Goal: Information Seeking & Learning: Find specific fact

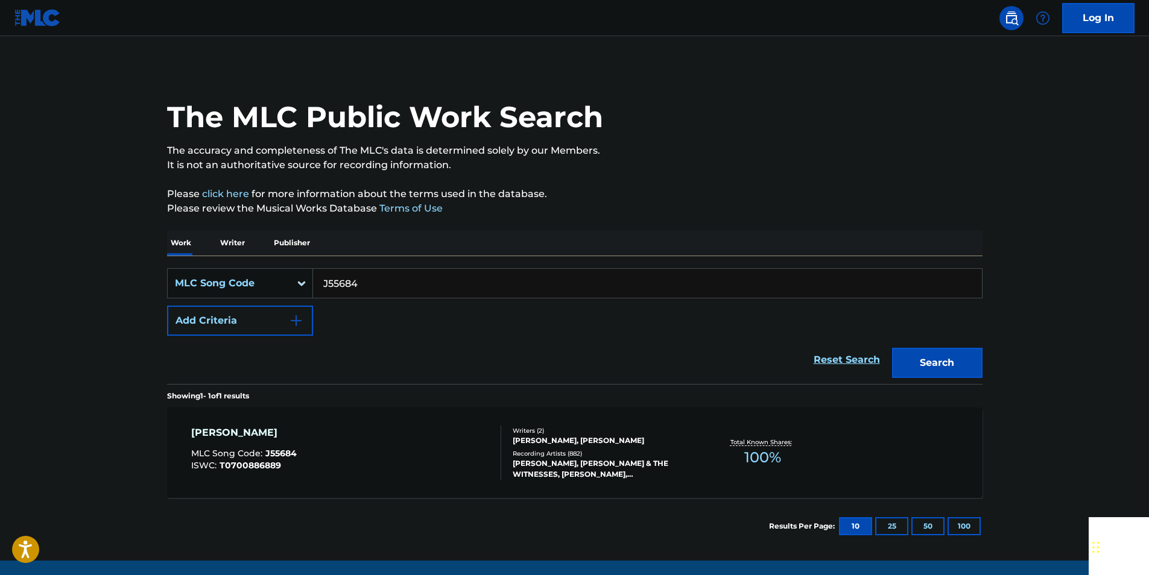
click at [371, 280] on input "J55684" at bounding box center [647, 283] width 669 height 29
paste input "S09371"
click at [940, 355] on button "Search" at bounding box center [937, 363] width 90 height 30
click at [380, 273] on input "S09371" at bounding box center [647, 283] width 669 height 29
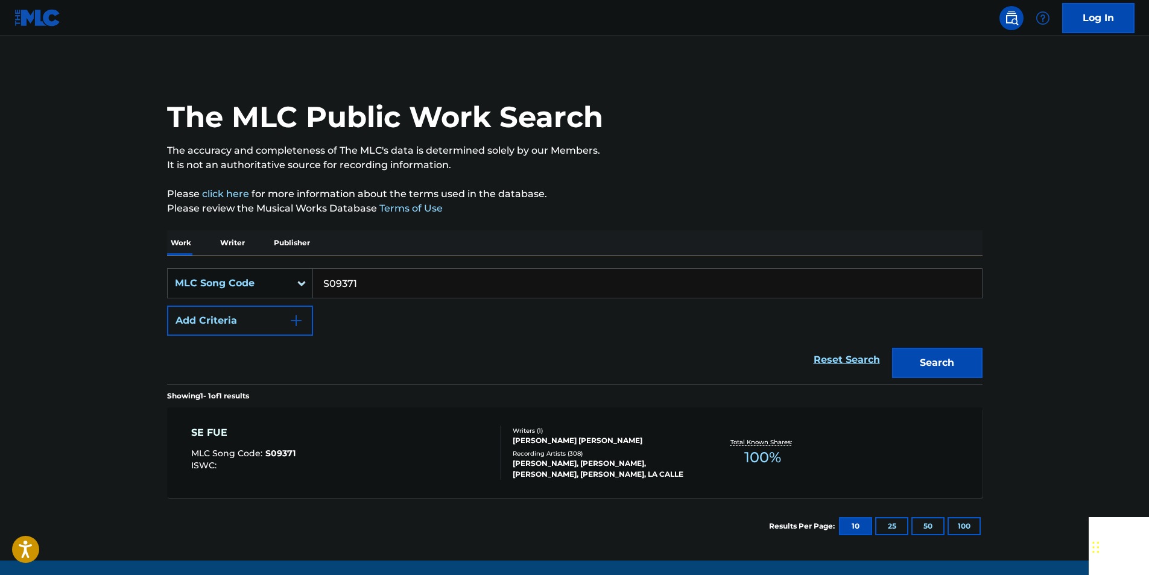
click at [380, 273] on input "S09371" at bounding box center [647, 283] width 669 height 29
paste input "TD8YML"
click at [906, 361] on button "Search" at bounding box center [937, 363] width 90 height 30
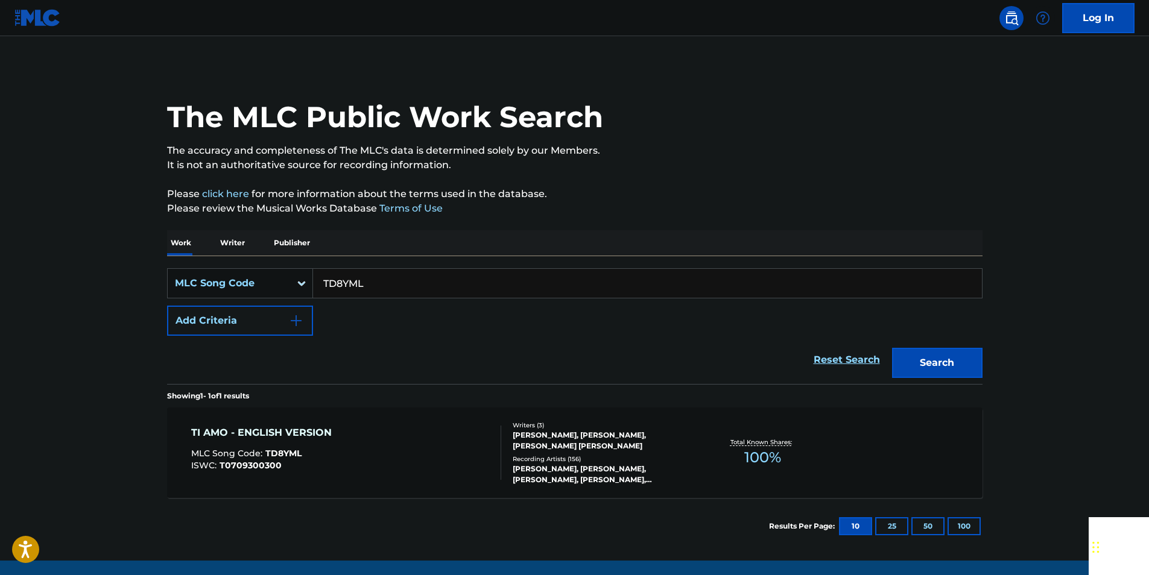
click at [380, 274] on input "TD8YML" at bounding box center [647, 283] width 669 height 29
paste input "N4420R"
click at [924, 365] on button "Search" at bounding box center [937, 363] width 90 height 30
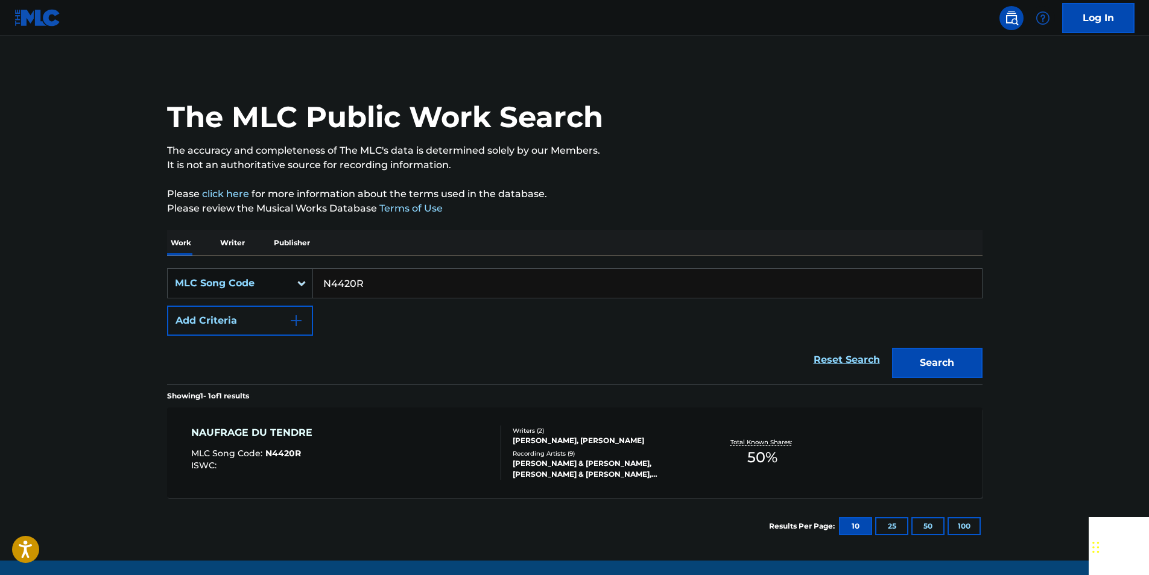
click at [370, 278] on input "N4420R" at bounding box center [647, 283] width 669 height 29
paste input "MV7XSG"
click at [960, 367] on button "Search" at bounding box center [937, 363] width 90 height 30
click at [374, 283] on input "MV7XSG" at bounding box center [647, 283] width 669 height 29
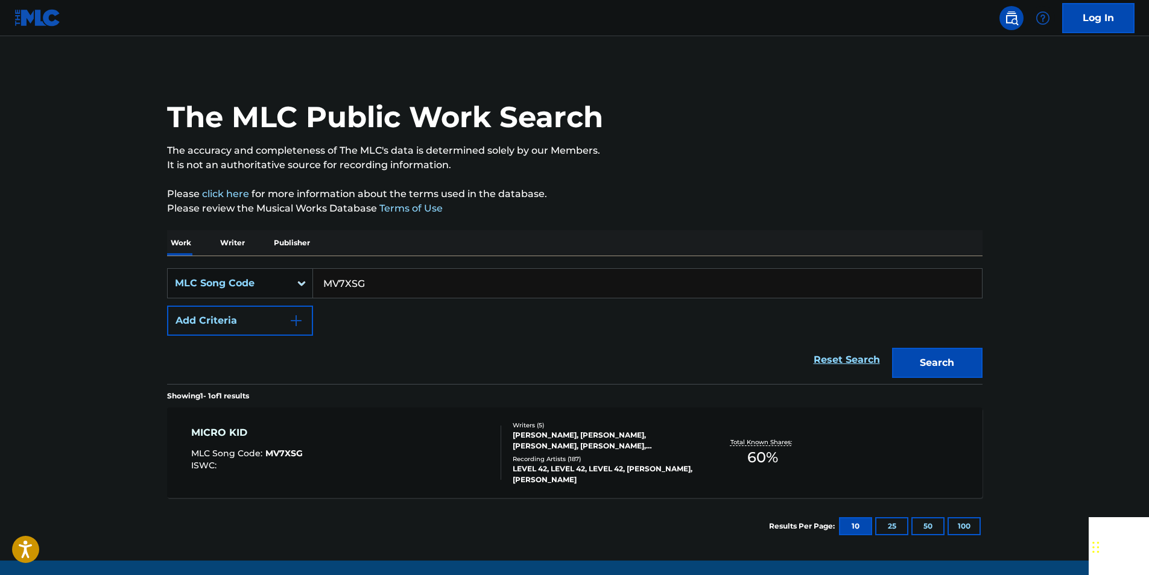
click at [374, 283] on input "MV7XSG" at bounding box center [647, 283] width 669 height 29
paste input "D06603"
click at [929, 352] on button "Search" at bounding box center [937, 363] width 90 height 30
click at [370, 284] on input "D06603" at bounding box center [647, 283] width 669 height 29
drag, startPoint x: 370, startPoint y: 284, endPoint x: 361, endPoint y: 284, distance: 9.0
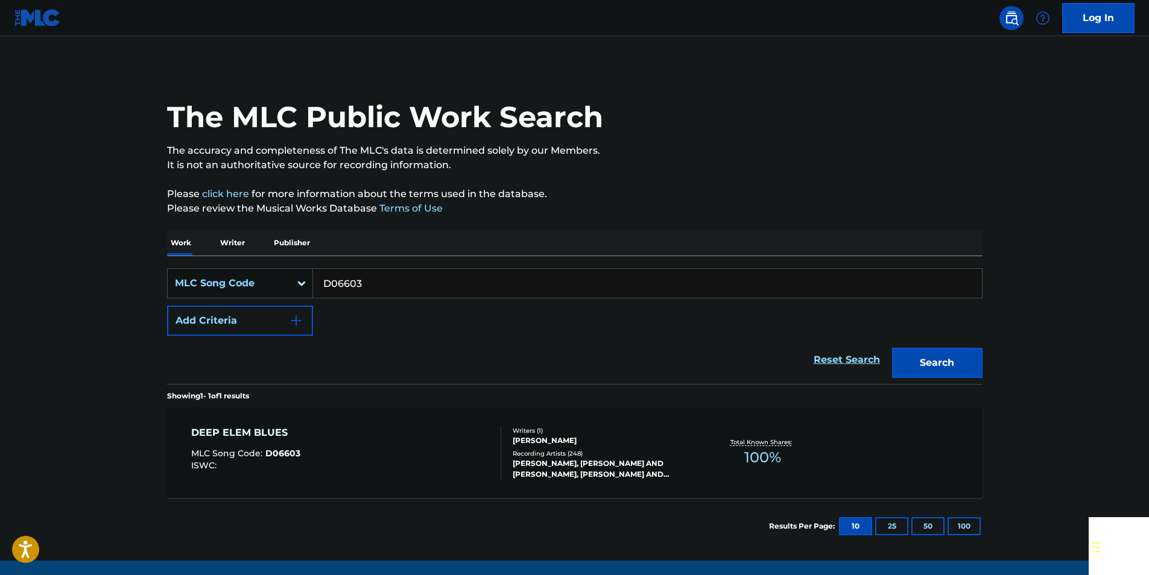
click at [370, 284] on input "D06603" at bounding box center [647, 283] width 669 height 29
paste input "F6042O"
click at [932, 366] on button "Search" at bounding box center [937, 363] width 90 height 30
click at [377, 283] on input "F6042O" at bounding box center [647, 283] width 669 height 29
click at [377, 285] on input "F6042O" at bounding box center [647, 283] width 669 height 29
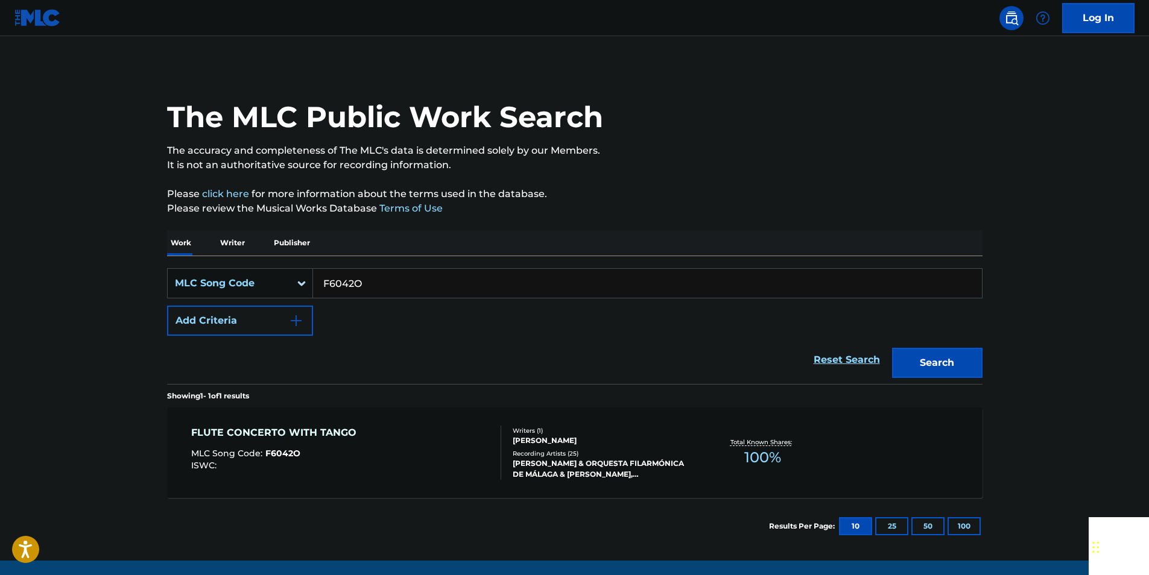
paste input "L03755"
click at [910, 359] on button "Search" at bounding box center [937, 363] width 90 height 30
click at [363, 274] on input "L03755" at bounding box center [647, 283] width 669 height 29
paste input "E09643"
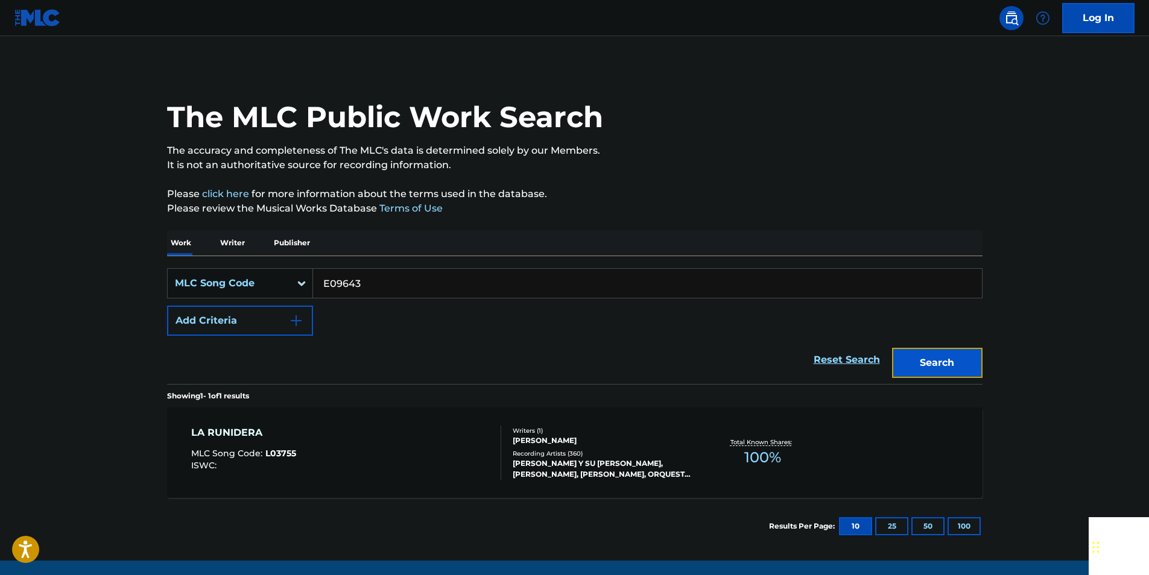
click at [971, 364] on button "Search" at bounding box center [937, 363] width 90 height 30
click at [370, 277] on input "E09643" at bounding box center [647, 283] width 669 height 29
paste input "B3146M"
click at [904, 377] on button "Search" at bounding box center [937, 363] width 90 height 30
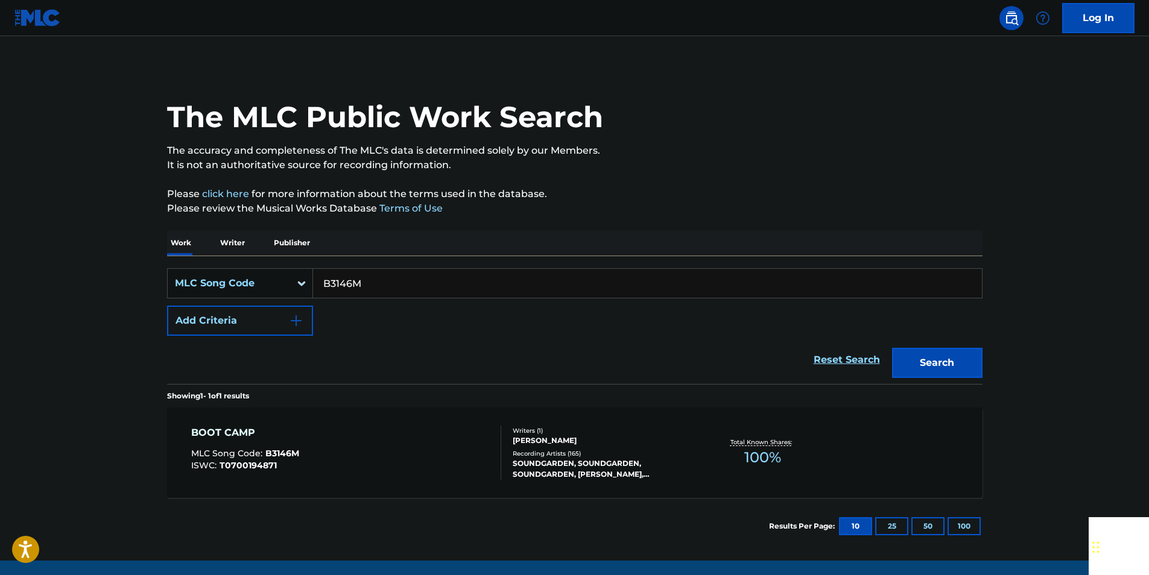
click at [391, 274] on input "B3146M" at bounding box center [647, 283] width 669 height 29
drag, startPoint x: 391, startPoint y: 274, endPoint x: 383, endPoint y: 274, distance: 7.8
click at [391, 274] on input "B3146M" at bounding box center [647, 283] width 669 height 29
paste input "V01470"
click at [944, 372] on button "Search" at bounding box center [937, 363] width 90 height 30
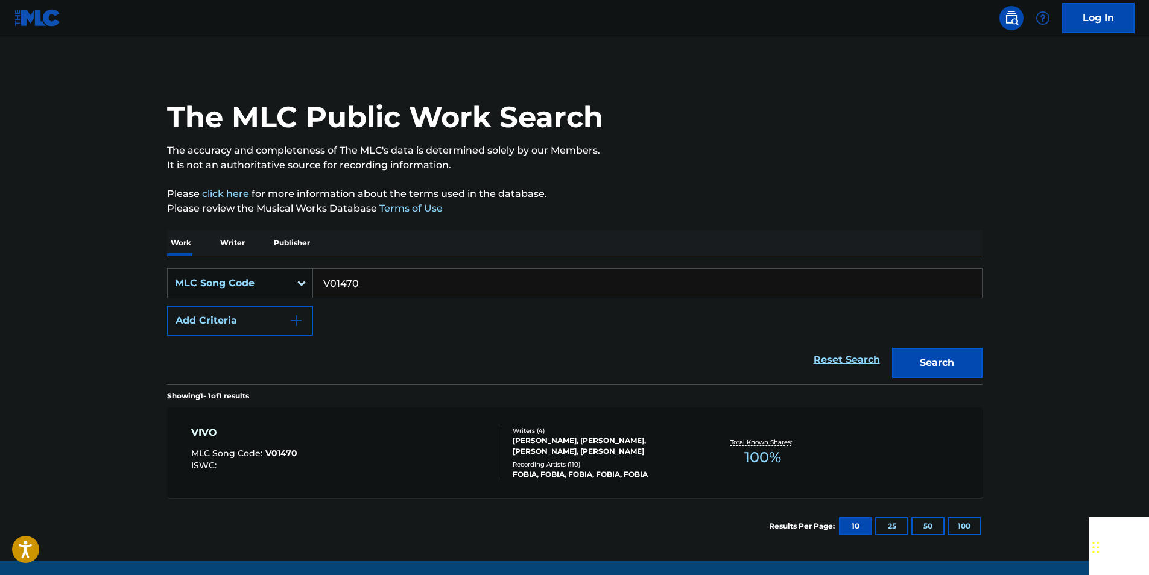
click at [368, 277] on input "V01470" at bounding box center [647, 283] width 669 height 29
drag, startPoint x: 368, startPoint y: 277, endPoint x: 353, endPoint y: 282, distance: 15.7
click at [368, 277] on input "V01470" at bounding box center [647, 283] width 669 height 29
paste input "N2058C"
click at [967, 350] on button "Search" at bounding box center [937, 363] width 90 height 30
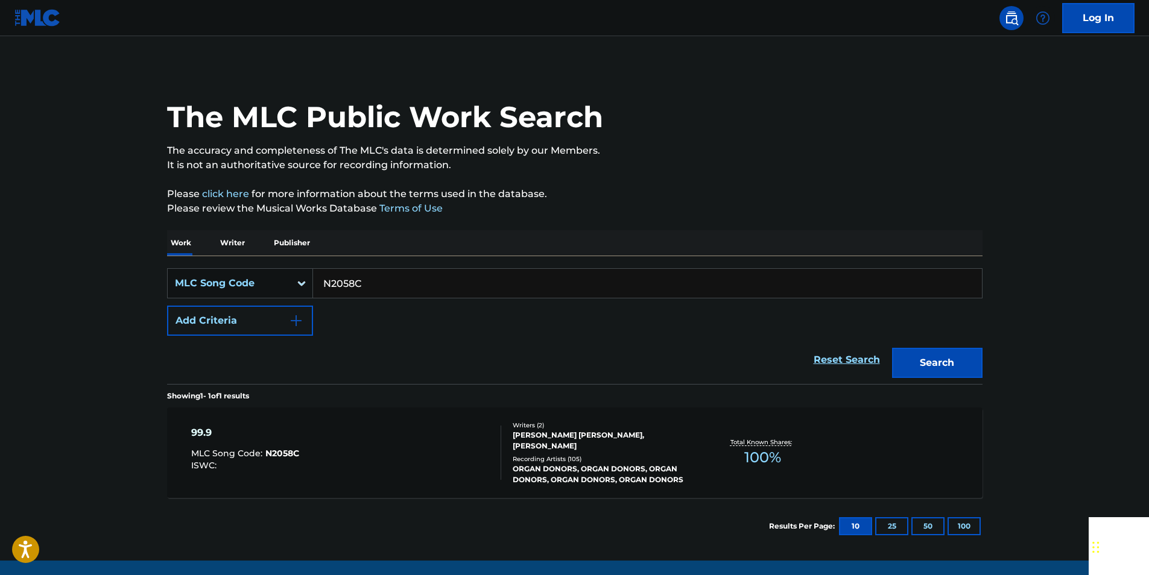
click at [371, 281] on input "N2058C" at bounding box center [647, 283] width 669 height 29
paste input "E08756"
click at [927, 354] on button "Search" at bounding box center [937, 363] width 90 height 30
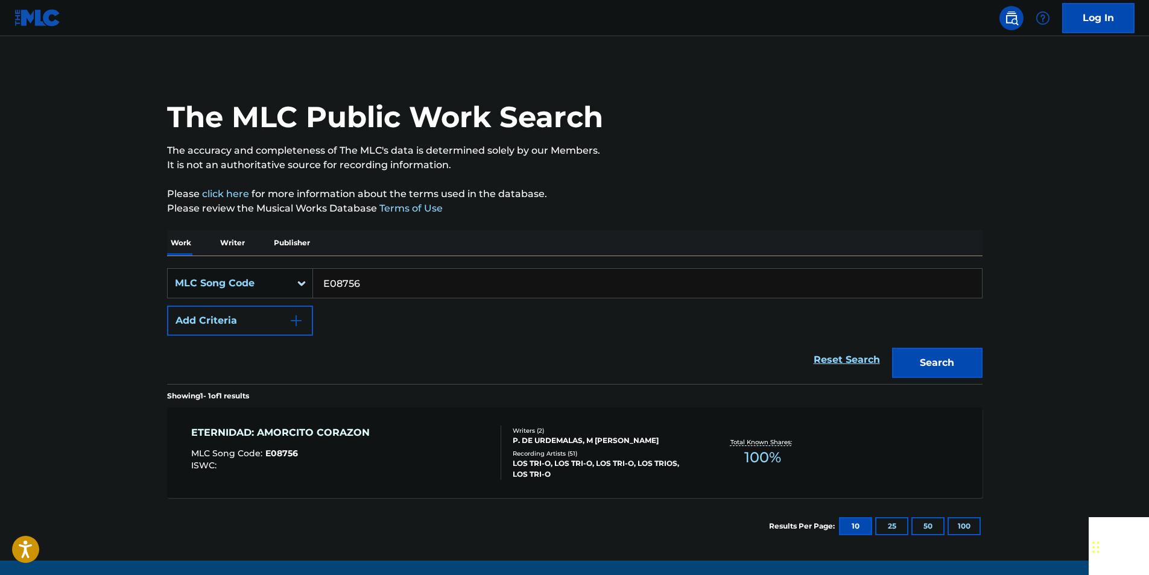
click at [358, 276] on input "E08756" at bounding box center [647, 283] width 669 height 29
drag, startPoint x: 358, startPoint y: 276, endPoint x: 348, endPoint y: 277, distance: 10.3
click at [358, 276] on input "E08756" at bounding box center [647, 283] width 669 height 29
paste input "A4352V"
drag, startPoint x: 941, startPoint y: 351, endPoint x: 846, endPoint y: 304, distance: 105.7
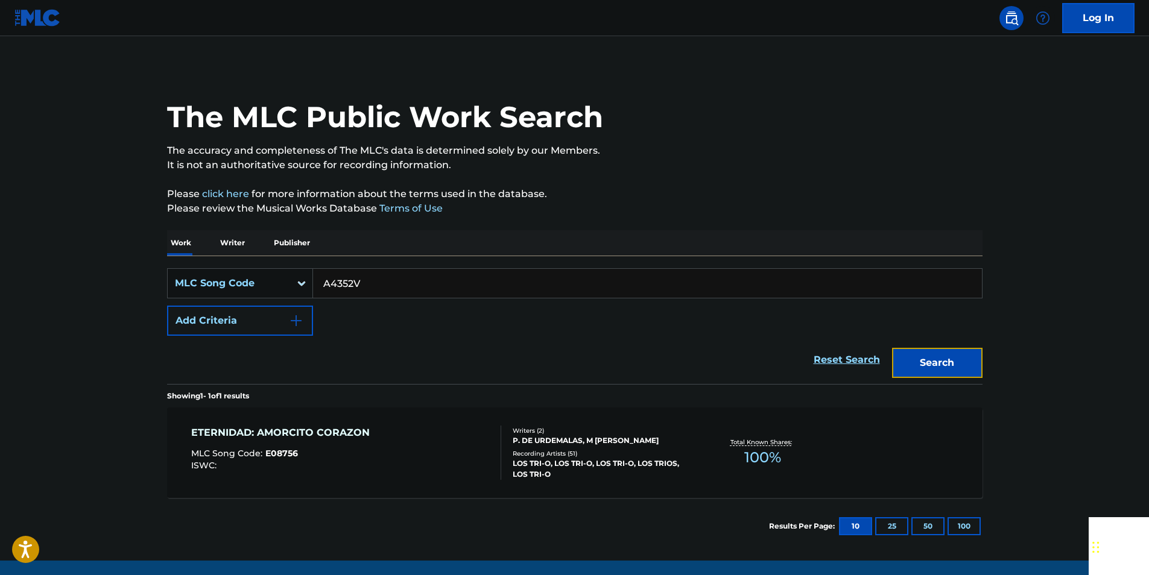
click at [941, 351] on button "Search" at bounding box center [937, 363] width 90 height 30
click at [366, 280] on input "A4352V" at bounding box center [647, 283] width 669 height 29
paste input "S26681"
click at [961, 348] on button "Search" at bounding box center [937, 363] width 90 height 30
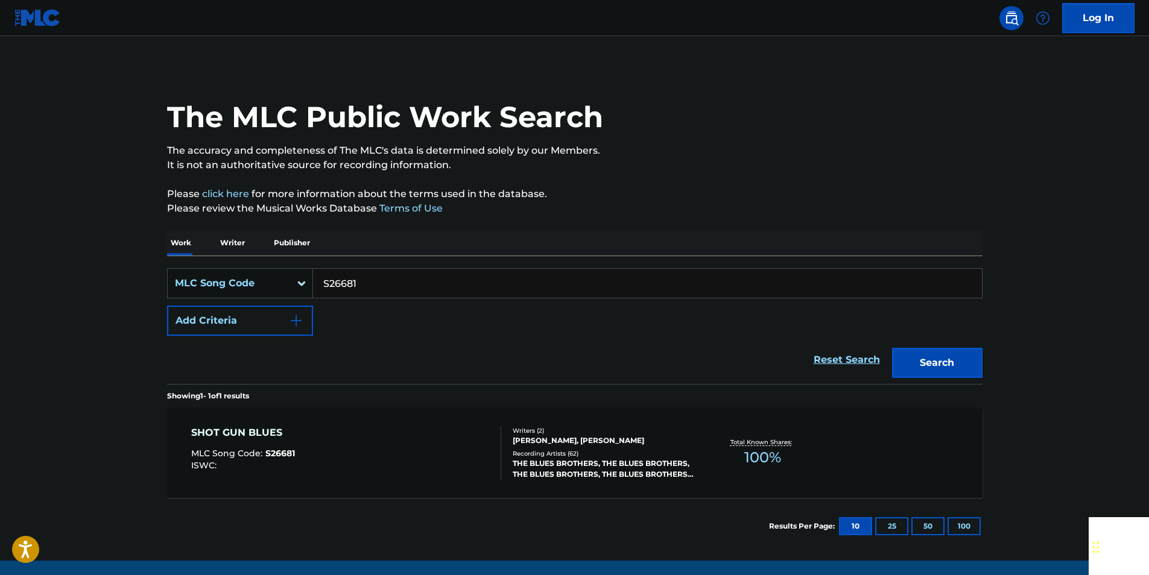
click at [365, 286] on input "S26681" at bounding box center [647, 283] width 669 height 29
paste input "Q14409"
drag, startPoint x: 965, startPoint y: 355, endPoint x: 878, endPoint y: 320, distance: 93.6
click at [965, 355] on button "Search" at bounding box center [937, 363] width 90 height 30
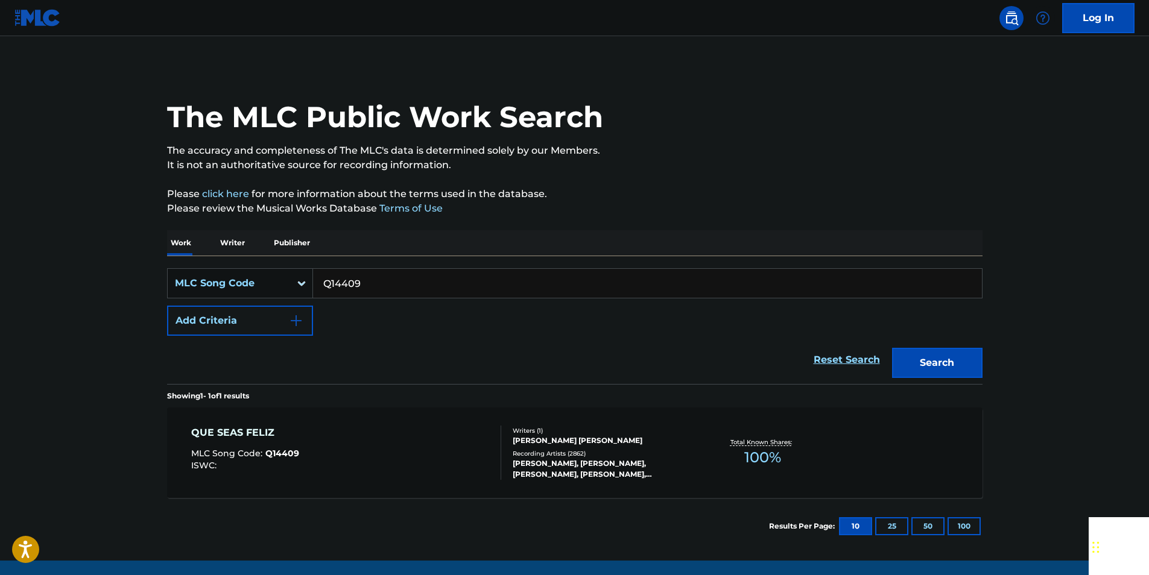
click at [374, 273] on input "Q14409" at bounding box center [647, 283] width 669 height 29
paste input "A13165"
click at [948, 355] on button "Search" at bounding box center [937, 363] width 90 height 30
click at [374, 279] on input "A13165" at bounding box center [647, 283] width 669 height 29
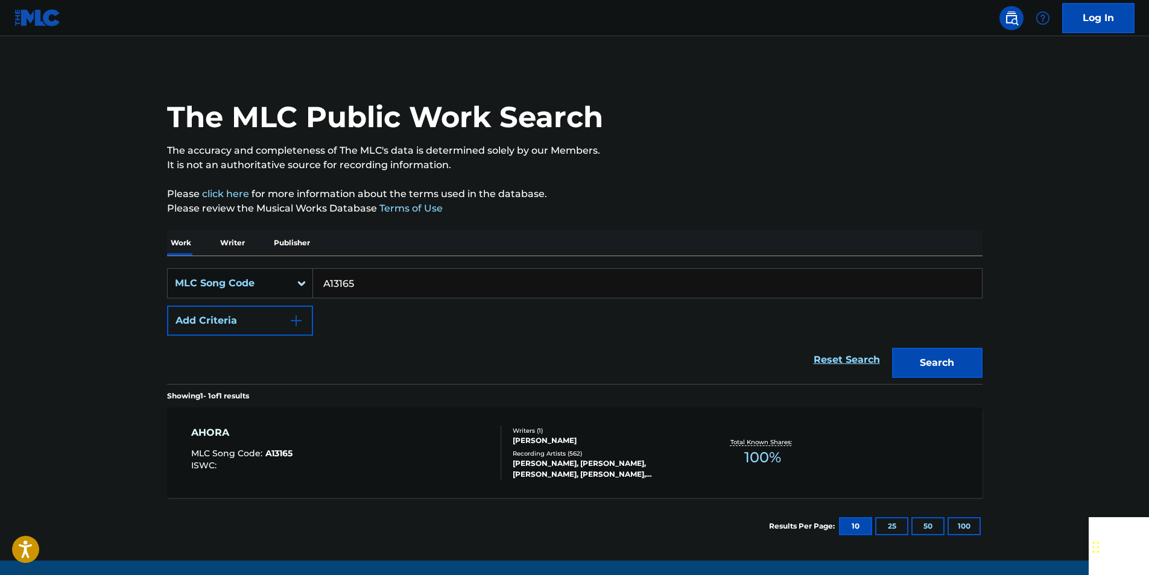
drag, startPoint x: 374, startPoint y: 279, endPoint x: 363, endPoint y: 279, distance: 10.9
click at [374, 279] on input "A13165" at bounding box center [647, 283] width 669 height 29
paste input "T03588"
click at [918, 352] on button "Search" at bounding box center [937, 363] width 90 height 30
click at [363, 281] on input "T03588" at bounding box center [647, 283] width 669 height 29
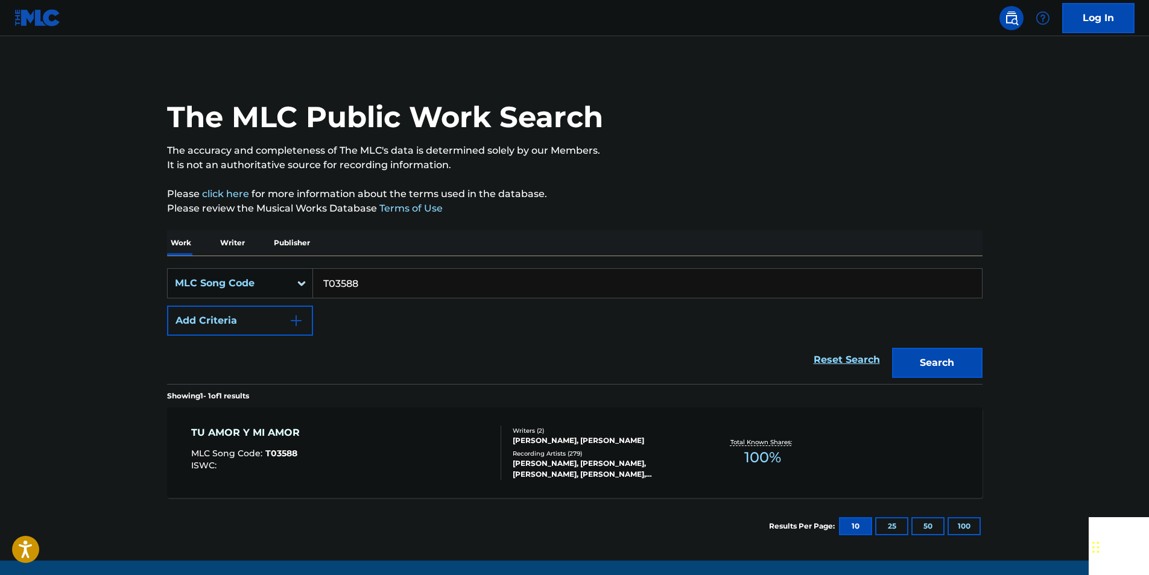
click at [363, 281] on input "T03588" at bounding box center [647, 283] width 669 height 29
paste input "E10979"
drag, startPoint x: 941, startPoint y: 355, endPoint x: 934, endPoint y: 350, distance: 8.2
click at [941, 355] on button "Search" at bounding box center [937, 363] width 90 height 30
click at [367, 277] on input "E10979" at bounding box center [647, 283] width 669 height 29
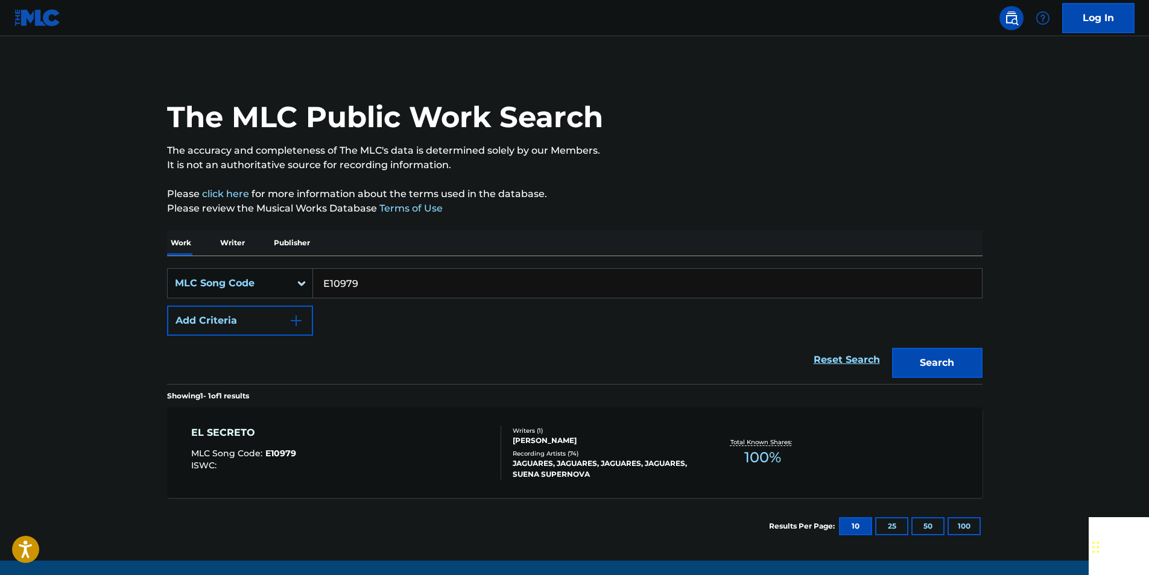
drag, startPoint x: 367, startPoint y: 277, endPoint x: 359, endPoint y: 280, distance: 8.6
click at [367, 277] on input "E10979" at bounding box center [647, 283] width 669 height 29
paste input "D14253"
click at [973, 355] on button "Search" at bounding box center [937, 363] width 90 height 30
click at [402, 298] on div "SearchWithCriteriaca592764-2570-45f9-a63d-92a2e85dcb0c MLC Song Code D14253 Add…" at bounding box center [574, 302] width 815 height 68
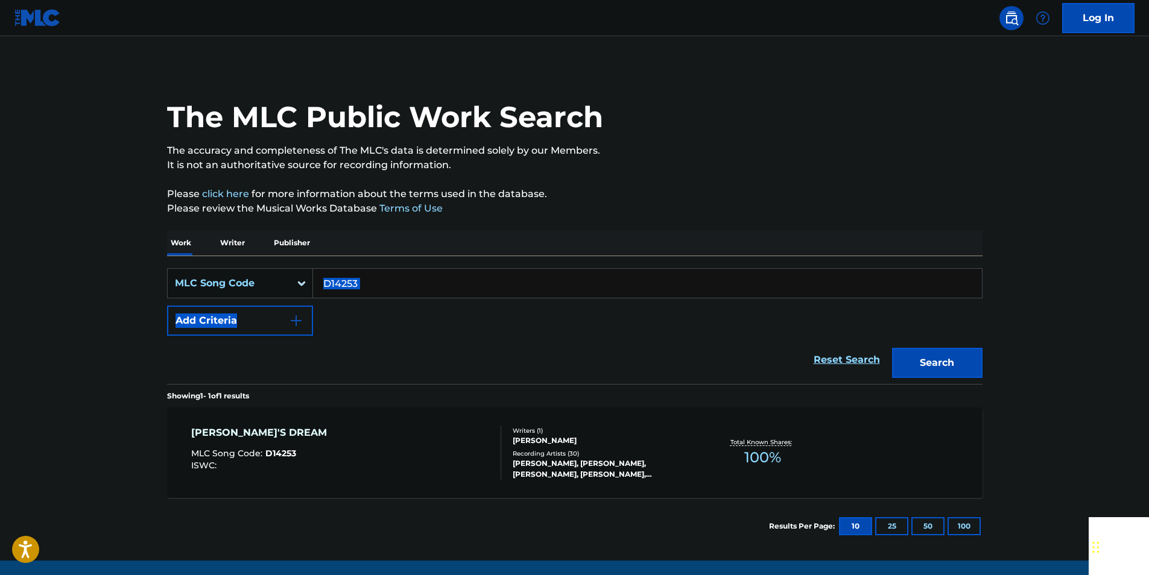
drag, startPoint x: 402, startPoint y: 298, endPoint x: 390, endPoint y: 284, distance: 18.8
click at [390, 284] on input "D14253" at bounding box center [647, 283] width 669 height 29
paste input "S3658F"
click at [960, 364] on button "Search" at bounding box center [937, 363] width 90 height 30
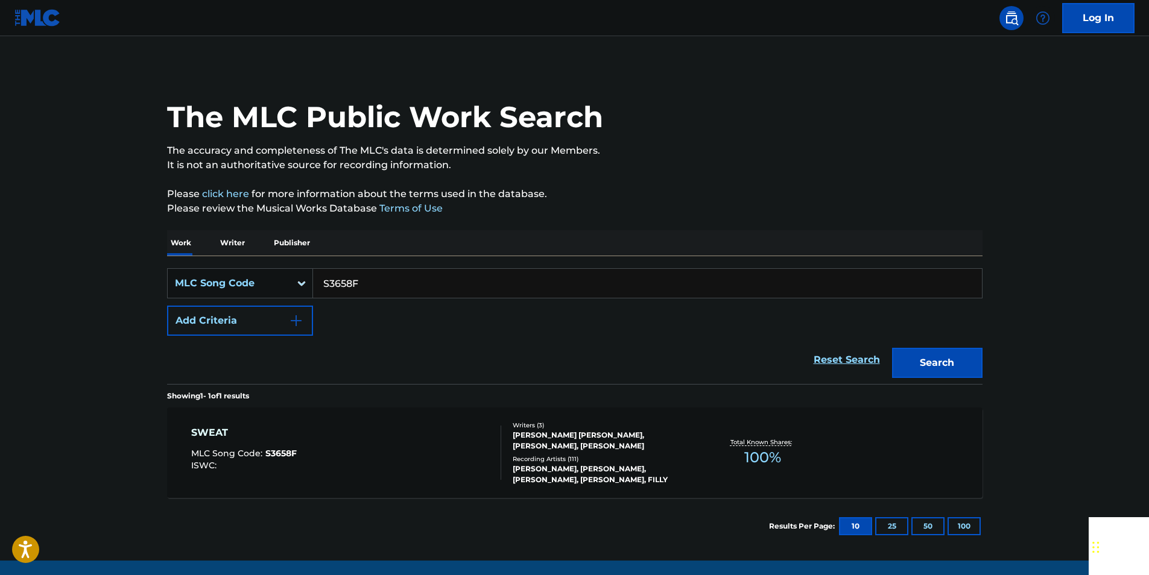
click at [378, 282] on input "S3658F" at bounding box center [647, 283] width 669 height 29
drag, startPoint x: 378, startPoint y: 282, endPoint x: 364, endPoint y: 282, distance: 14.5
click at [378, 282] on input "S3658F" at bounding box center [647, 283] width 669 height 29
paste input "DVC5A1"
click at [943, 350] on button "Search" at bounding box center [937, 363] width 90 height 30
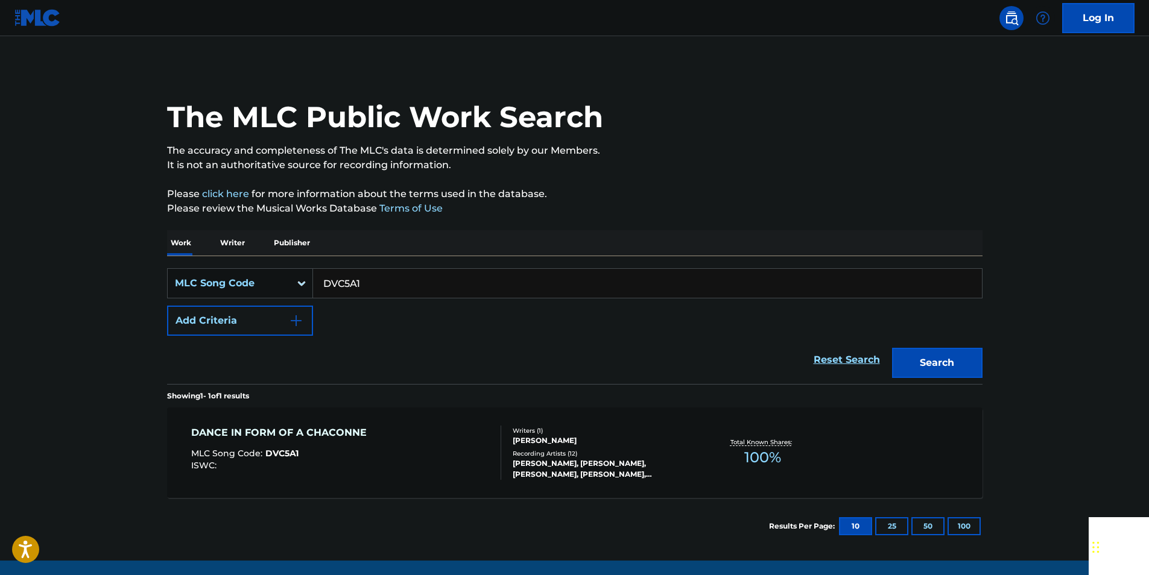
click at [409, 289] on input "DVC5A1" at bounding box center [647, 283] width 669 height 29
drag, startPoint x: 409, startPoint y: 289, endPoint x: 356, endPoint y: 284, distance: 53.3
click at [409, 289] on input "DVC5A1" at bounding box center [647, 283] width 669 height 29
paste input "I07252"
drag, startPoint x: 916, startPoint y: 356, endPoint x: 903, endPoint y: 347, distance: 15.7
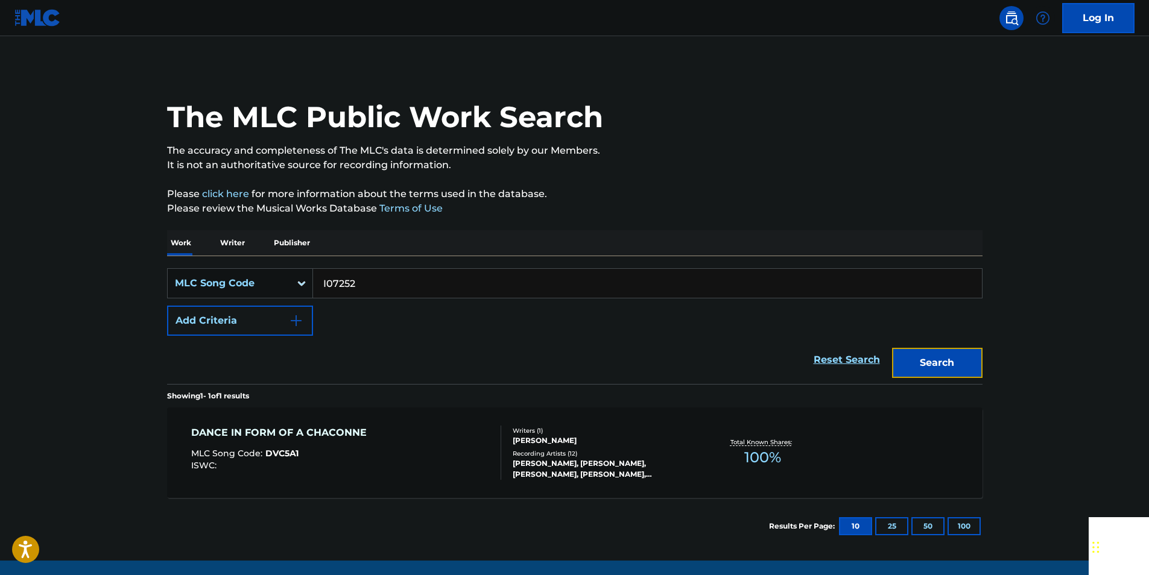
click at [916, 356] on button "Search" at bounding box center [937, 363] width 90 height 30
click at [370, 285] on input "I07252" at bounding box center [647, 283] width 669 height 29
drag, startPoint x: 370, startPoint y: 285, endPoint x: 351, endPoint y: 283, distance: 18.1
click at [370, 285] on input "I07252" at bounding box center [647, 283] width 669 height 29
paste input "909760"
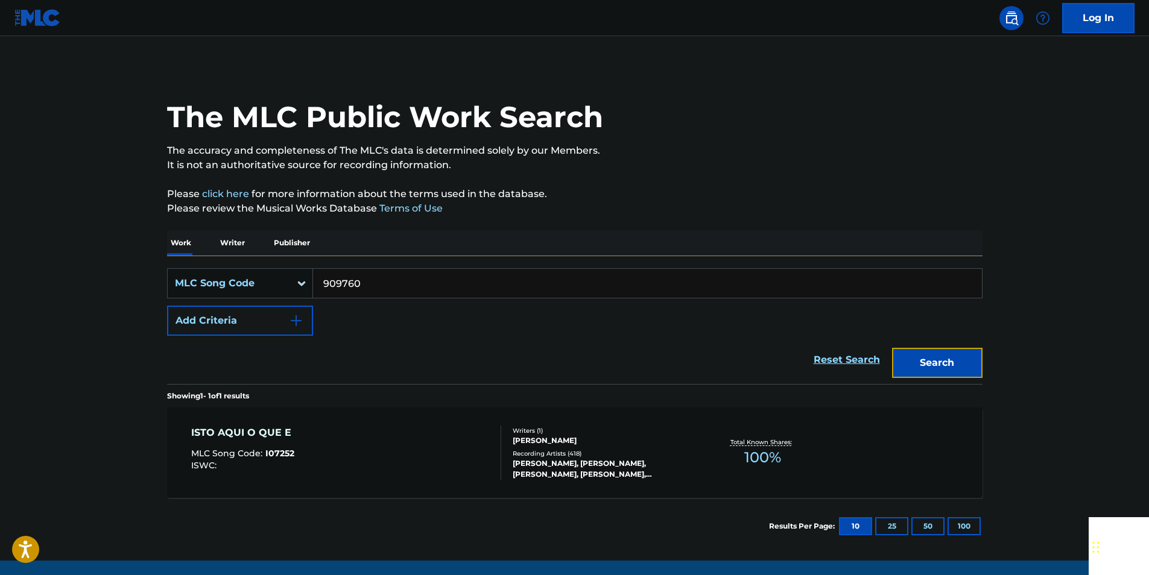
click at [928, 364] on button "Search" at bounding box center [937, 363] width 90 height 30
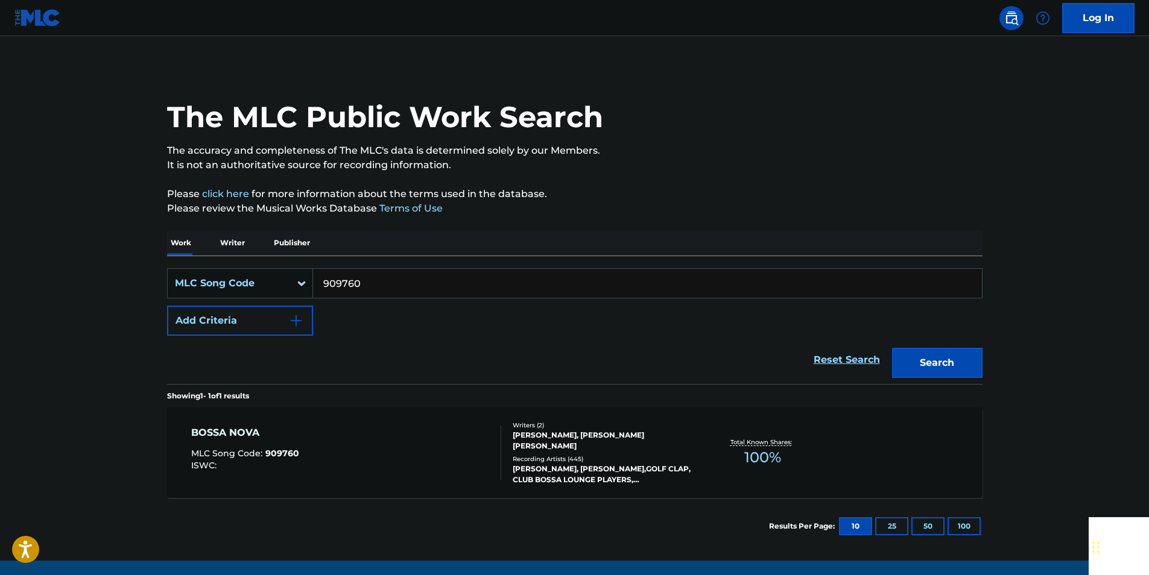
click at [373, 279] on input "909760" at bounding box center [647, 283] width 669 height 29
paste input "A01026"
drag, startPoint x: 968, startPoint y: 355, endPoint x: 894, endPoint y: 313, distance: 84.8
click at [968, 355] on button "Search" at bounding box center [937, 363] width 90 height 30
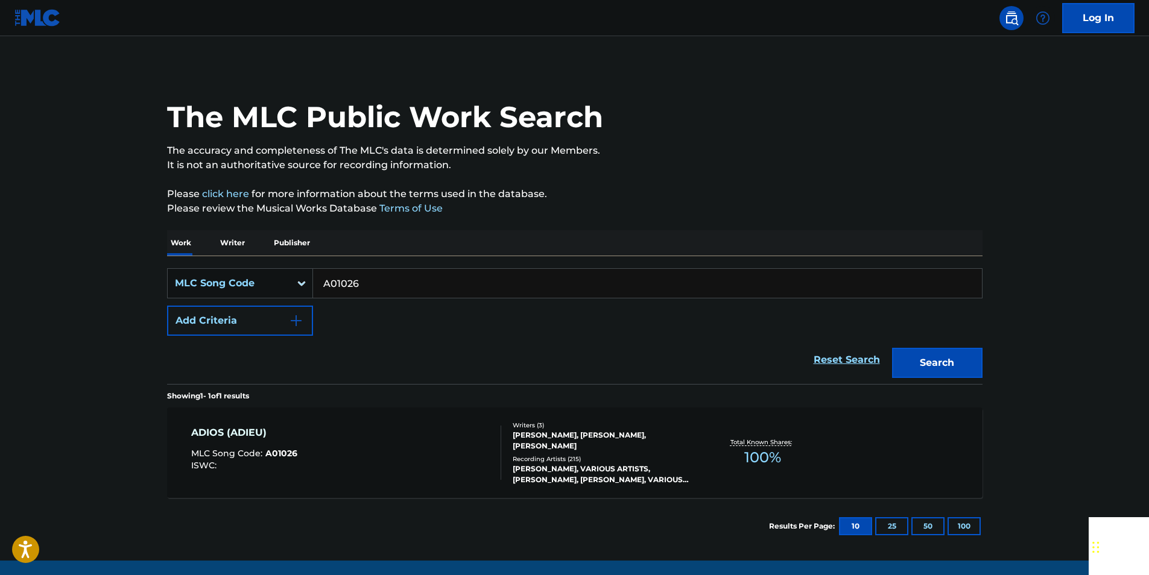
click at [369, 276] on input "A01026" at bounding box center [647, 283] width 669 height 29
paste input "956815"
drag, startPoint x: 953, startPoint y: 369, endPoint x: 661, endPoint y: 200, distance: 337.1
click at [953, 369] on button "Search" at bounding box center [937, 363] width 90 height 30
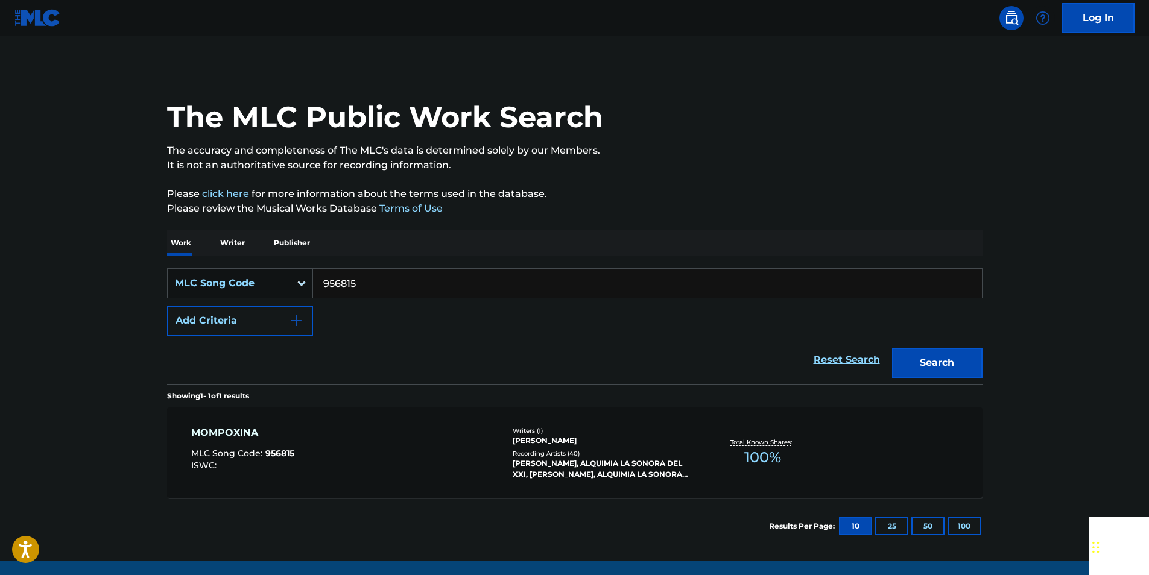
click at [356, 281] on input "956815" at bounding box center [647, 283] width 669 height 29
paste input "U1475G"
drag, startPoint x: 964, startPoint y: 362, endPoint x: 859, endPoint y: 302, distance: 120.7
click at [964, 362] on button "Search" at bounding box center [937, 363] width 90 height 30
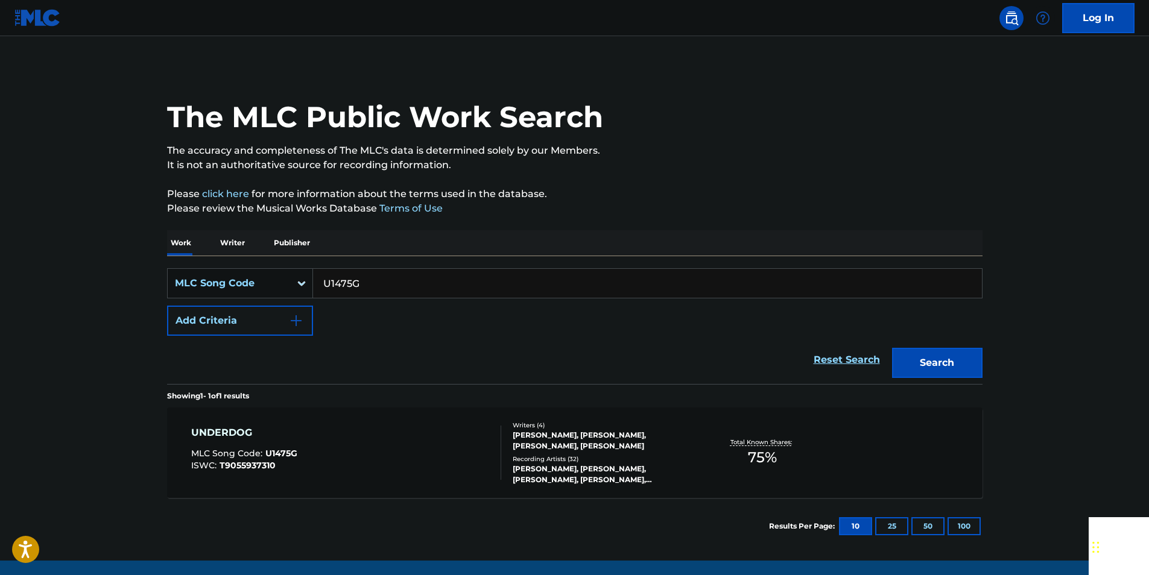
click at [377, 277] on input "U1475G" at bounding box center [647, 283] width 669 height 29
drag, startPoint x: 377, startPoint y: 277, endPoint x: 368, endPoint y: 279, distance: 8.5
click at [377, 277] on input "U1475G" at bounding box center [647, 283] width 669 height 29
click at [905, 360] on button "Search" at bounding box center [937, 363] width 90 height 30
click at [361, 279] on input "U1475G" at bounding box center [647, 283] width 669 height 29
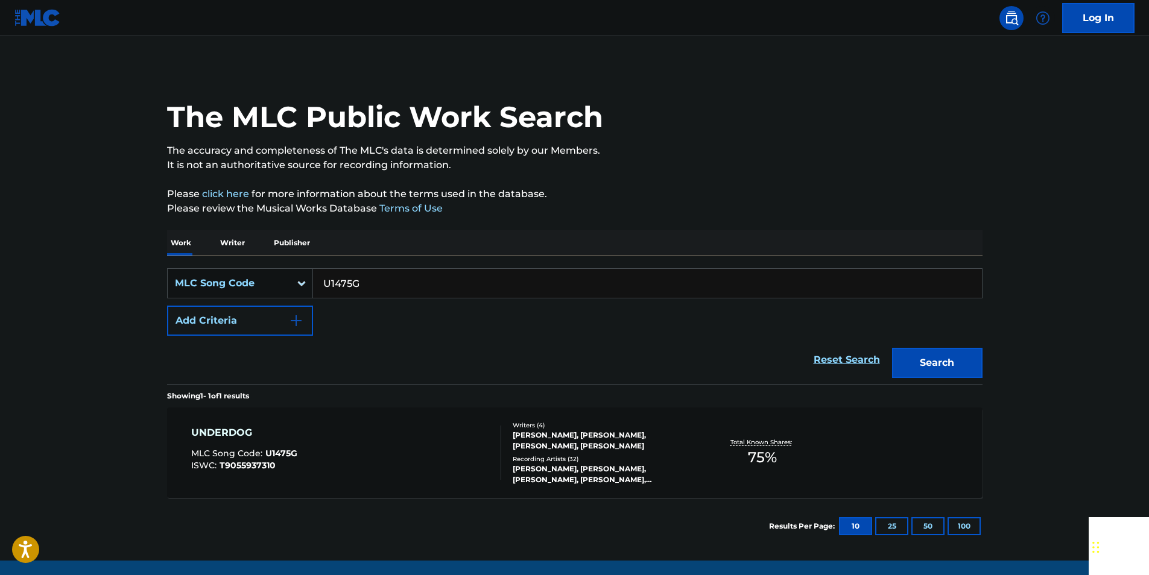
click at [361, 279] on input "U1475G" at bounding box center [647, 283] width 669 height 29
paste input "C10402"
drag, startPoint x: 941, startPoint y: 361, endPoint x: 925, endPoint y: 353, distance: 17.5
click at [941, 361] on button "Search" at bounding box center [937, 363] width 90 height 30
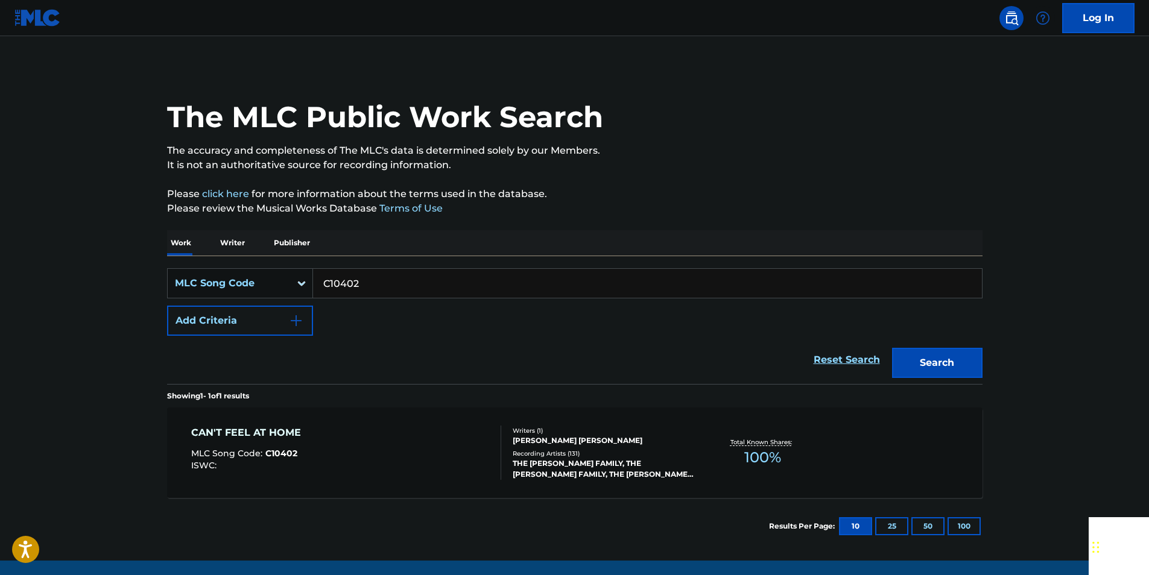
click at [371, 285] on input "C10402" at bounding box center [647, 283] width 669 height 29
paste input "Y2064P"
drag, startPoint x: 924, startPoint y: 362, endPoint x: 448, endPoint y: 138, distance: 526.2
click at [924, 362] on button "Search" at bounding box center [937, 363] width 90 height 30
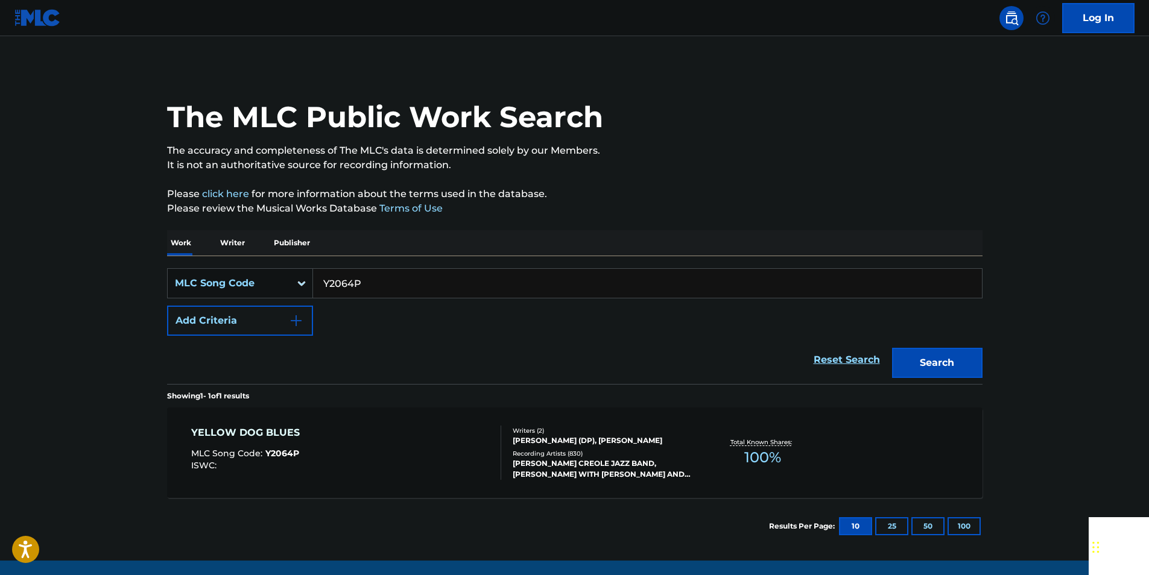
click at [364, 286] on input "Y2064P" at bounding box center [647, 283] width 669 height 29
paste input "A68860"
click at [986, 386] on div "The MLC Public Work Search The accuracy and completeness of The MLC's data is d…" at bounding box center [575, 310] width 844 height 488
click at [947, 357] on button "Search" at bounding box center [937, 363] width 90 height 30
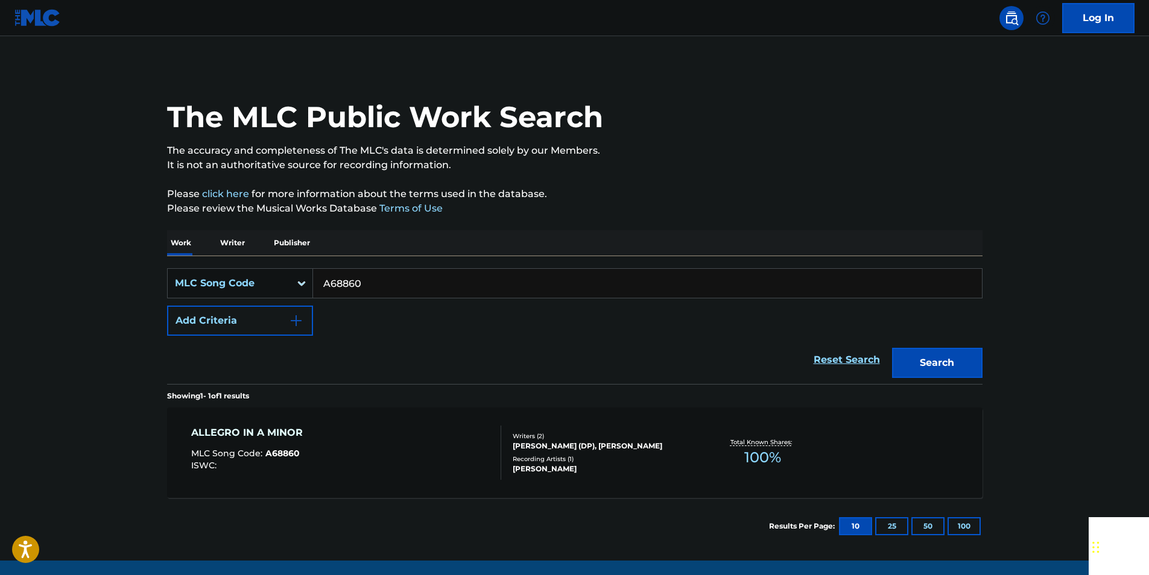
click at [373, 282] on input "A68860" at bounding box center [647, 283] width 669 height 29
paste input "J0757F"
click at [941, 367] on button "Search" at bounding box center [937, 363] width 90 height 30
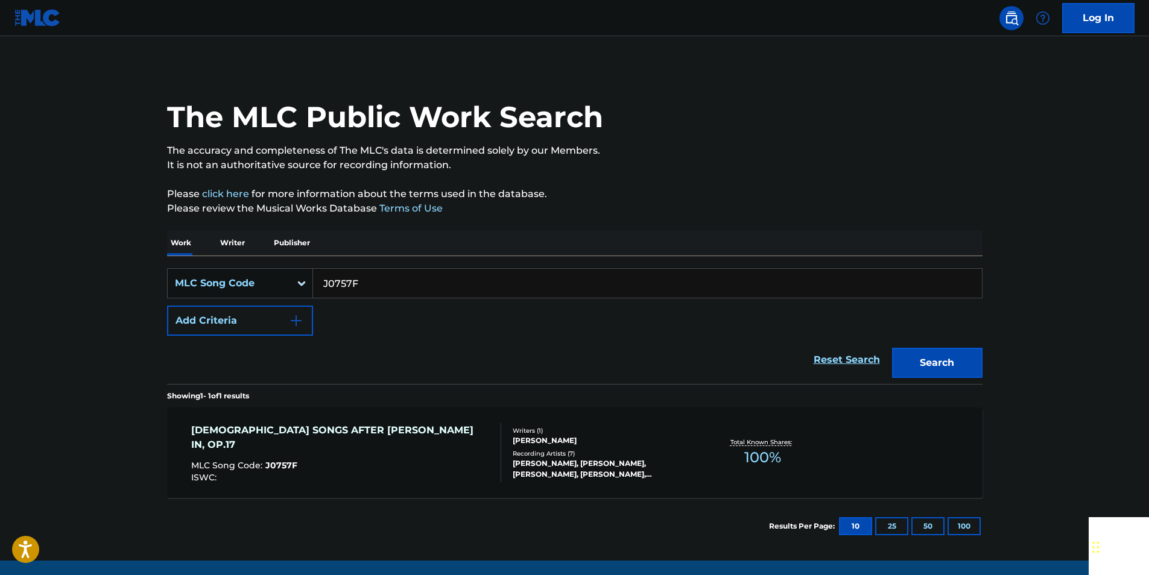
click at [361, 281] on input "J0757F" at bounding box center [647, 283] width 669 height 29
paste input "T63762"
click at [928, 359] on button "Search" at bounding box center [937, 363] width 90 height 30
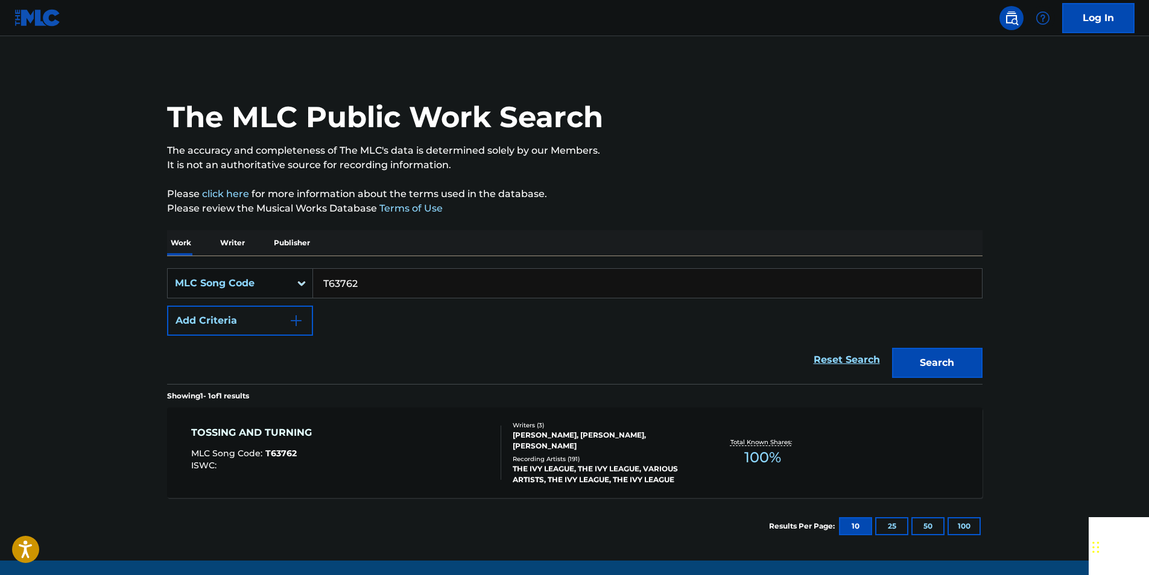
click at [362, 286] on input "T63762" at bounding box center [647, 283] width 669 height 29
paste input "J52951"
click at [939, 368] on button "Search" at bounding box center [937, 363] width 90 height 30
click at [361, 270] on input "J52951" at bounding box center [647, 283] width 669 height 29
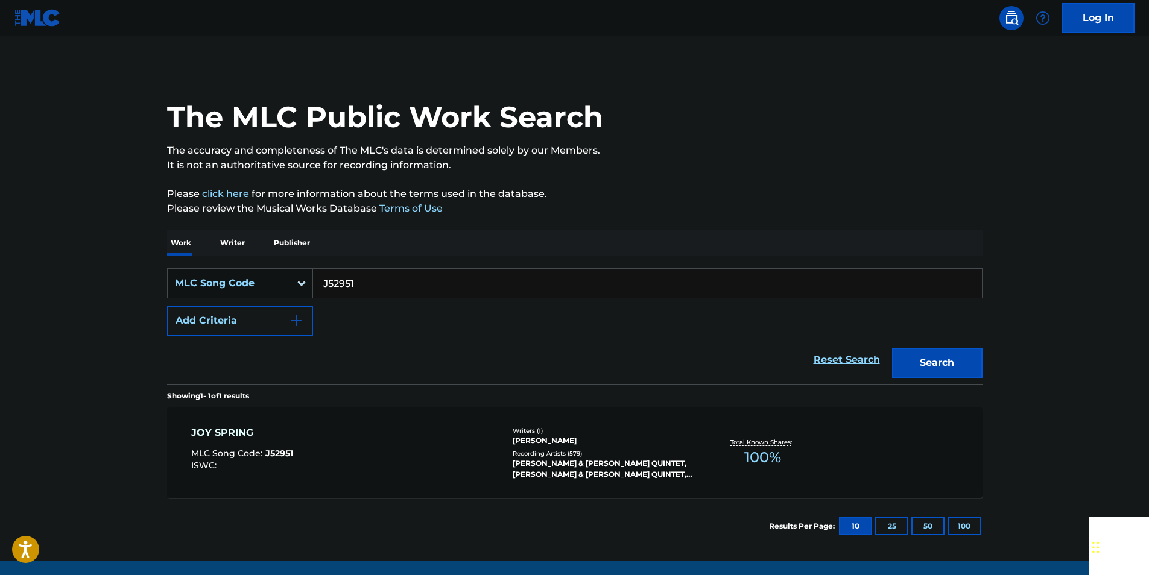
click at [359, 279] on input "J52951" at bounding box center [647, 283] width 669 height 29
paste input "S9606R"
click at [946, 371] on button "Search" at bounding box center [937, 363] width 90 height 30
click at [378, 286] on input "S9606R" at bounding box center [647, 283] width 669 height 29
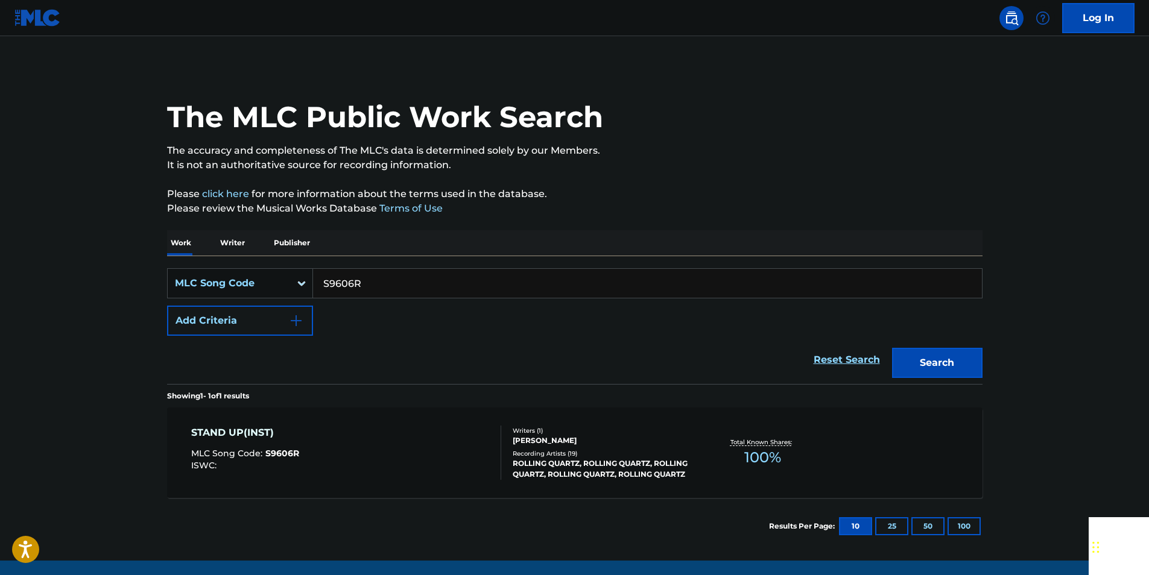
click at [378, 286] on input "S9606R" at bounding box center [647, 283] width 669 height 29
paste input "N01544"
click at [969, 358] on button "Search" at bounding box center [937, 363] width 90 height 30
click at [374, 280] on input "N01544" at bounding box center [647, 283] width 669 height 29
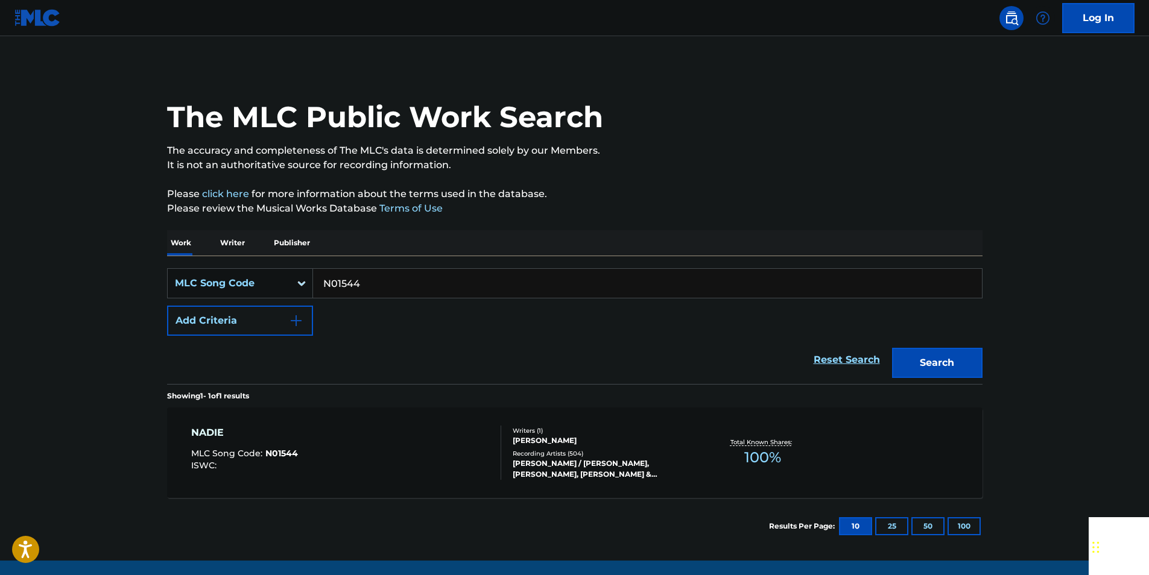
paste input "L7906C"
click at [939, 357] on button "Search" at bounding box center [937, 363] width 90 height 30
click at [364, 292] on input "L7906C" at bounding box center [647, 283] width 669 height 29
paste input "E34724"
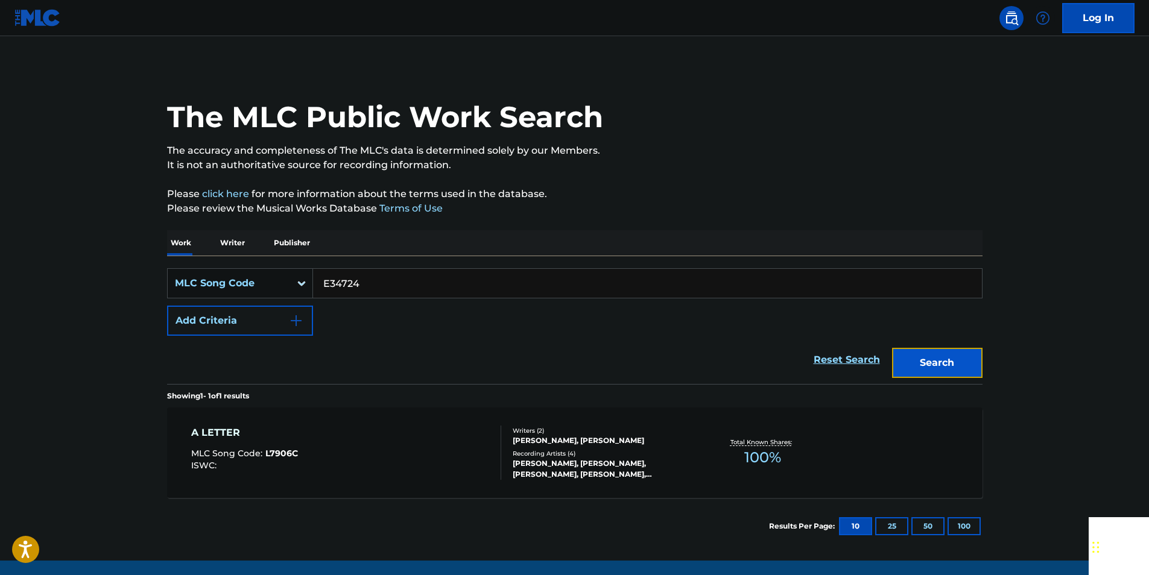
click at [959, 361] on button "Search" at bounding box center [937, 363] width 90 height 30
click at [373, 276] on input "E34724" at bounding box center [647, 283] width 669 height 29
paste input "I4301I"
click at [944, 348] on button "Search" at bounding box center [937, 363] width 90 height 30
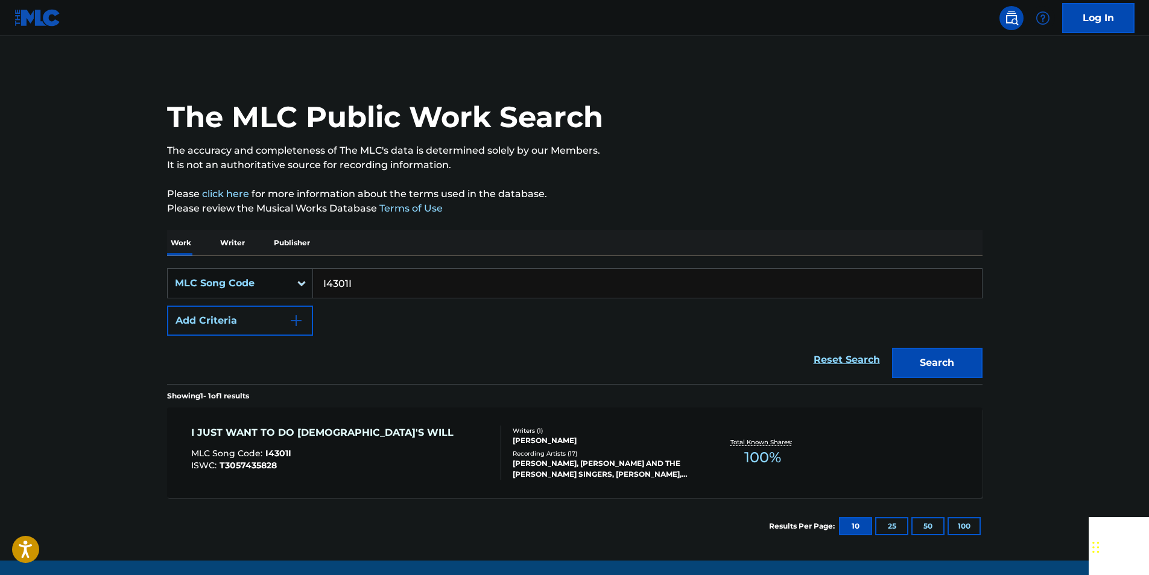
click at [365, 290] on input "I4301I" at bounding box center [647, 283] width 669 height 29
paste input "O4461Q"
click at [984, 361] on div "The MLC Public Work Search The accuracy and completeness of The MLC's data is d…" at bounding box center [575, 310] width 844 height 488
click at [972, 362] on button "Search" at bounding box center [937, 363] width 90 height 30
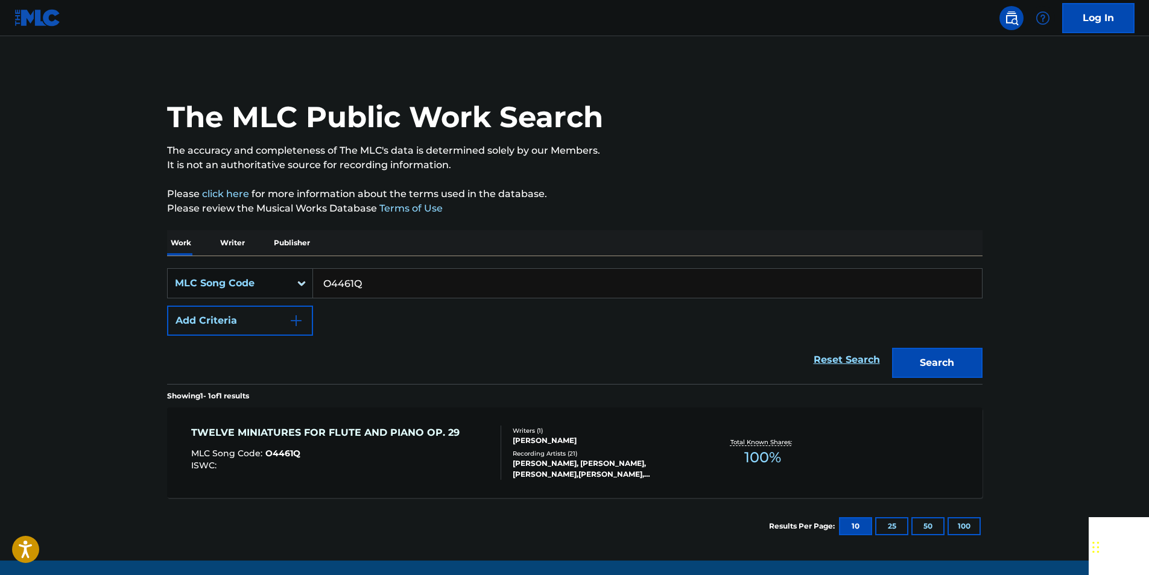
click at [359, 283] on input "O4461Q" at bounding box center [647, 283] width 669 height 29
paste input "D10014"
click at [951, 365] on button "Search" at bounding box center [937, 363] width 90 height 30
click at [365, 281] on input "D10014" at bounding box center [647, 283] width 669 height 29
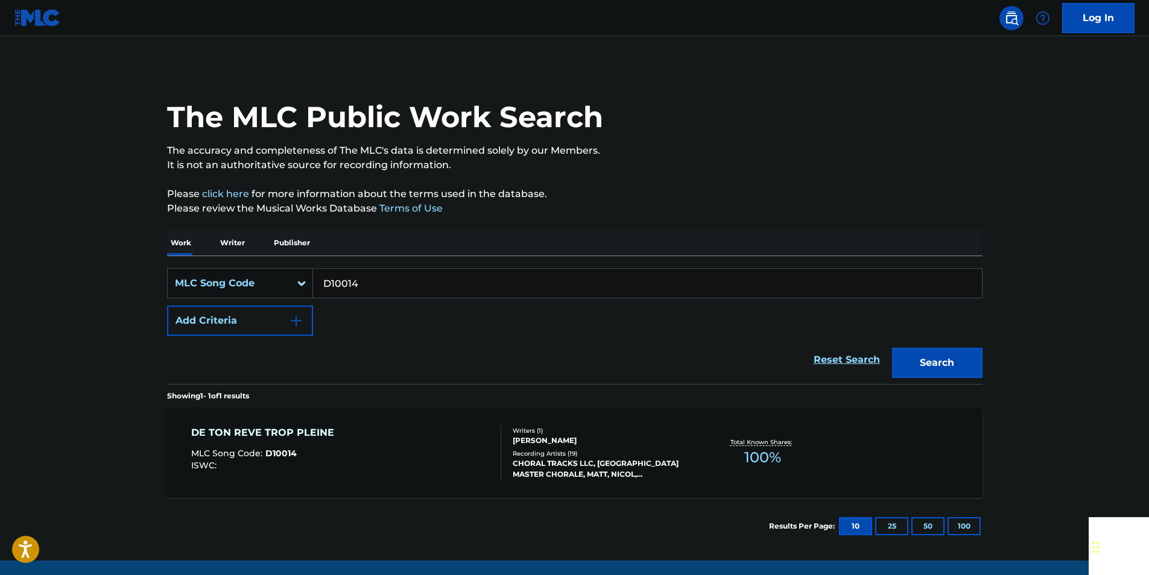
click at [365, 281] on input "D10014" at bounding box center [647, 283] width 669 height 29
paste input "A75869"
click at [930, 358] on button "Search" at bounding box center [937, 363] width 90 height 30
click at [367, 274] on input "A75869" at bounding box center [647, 283] width 669 height 29
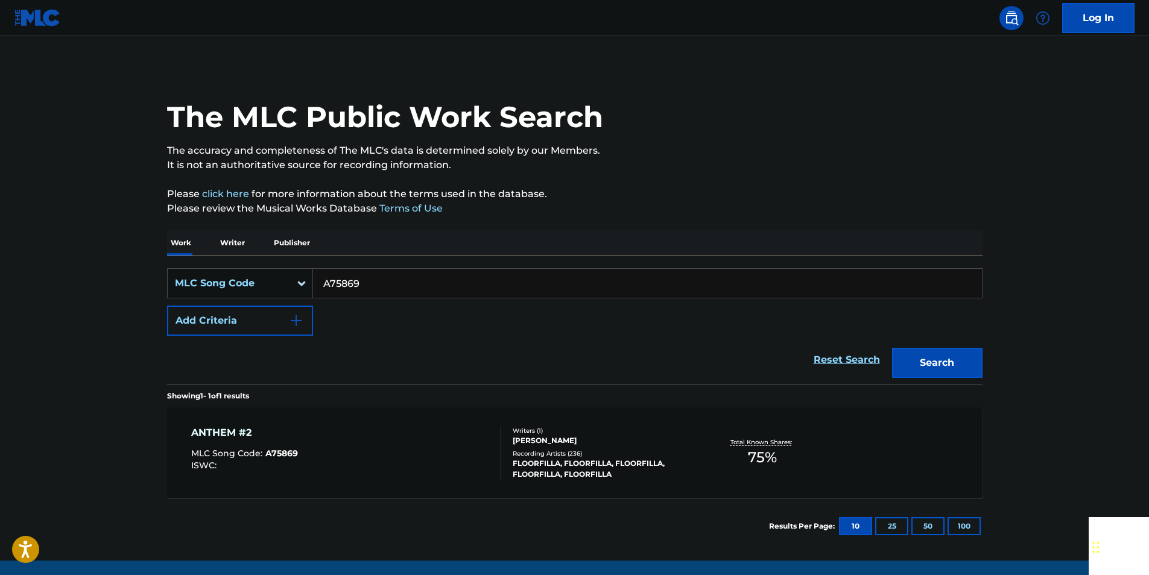
paste input "L55035"
click at [922, 369] on button "Search" at bounding box center [937, 363] width 90 height 30
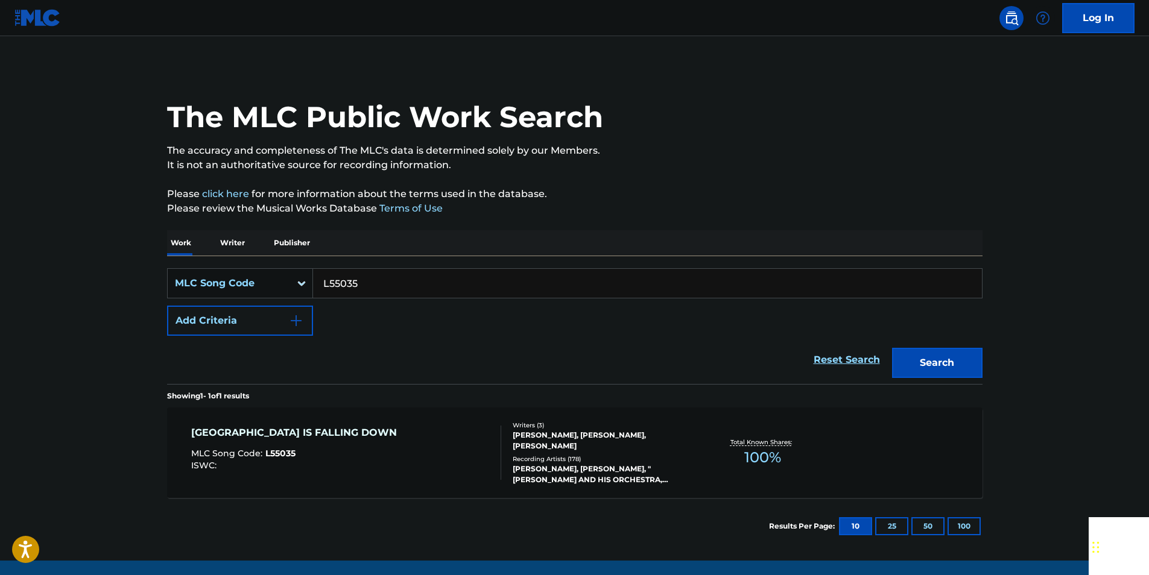
click at [353, 282] on input "L55035" at bounding box center [647, 283] width 669 height 29
paste input "V1886Q"
click at [944, 358] on button "Search" at bounding box center [937, 363] width 90 height 30
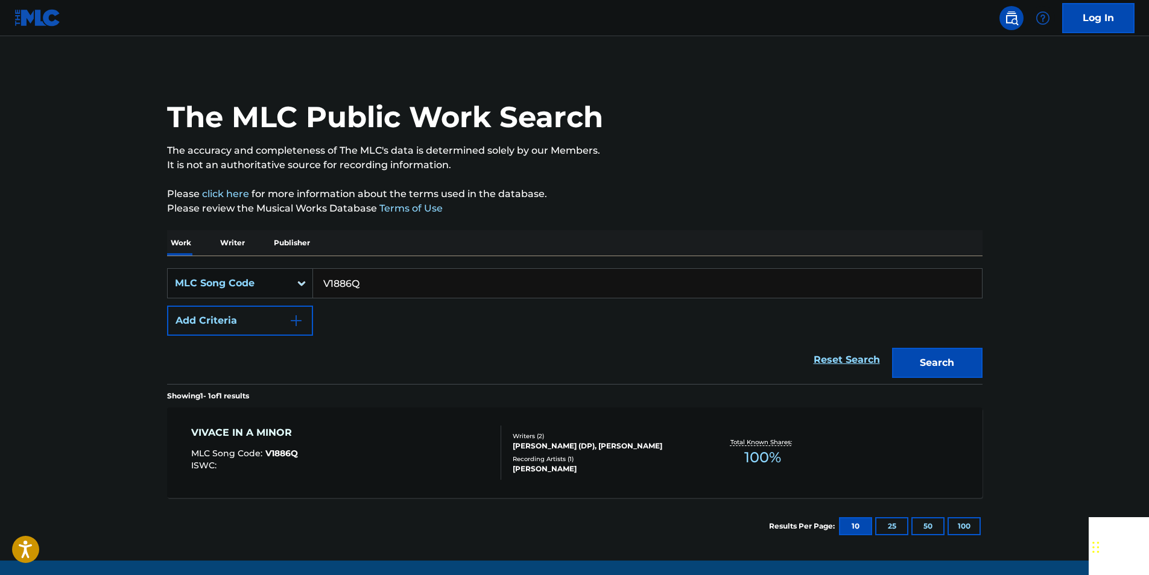
click at [367, 283] on input "V1886Q" at bounding box center [647, 283] width 669 height 29
paste input "D7020S"
click at [963, 365] on button "Search" at bounding box center [937, 363] width 90 height 30
click at [374, 282] on input "D7020S" at bounding box center [647, 283] width 669 height 29
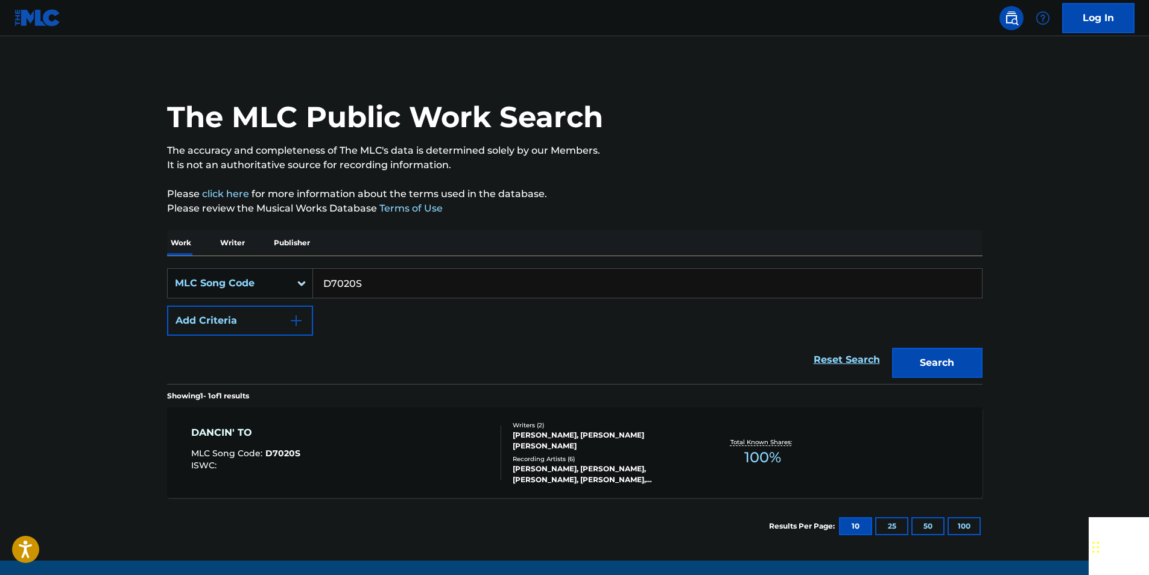
click at [374, 282] on input "D7020S" at bounding box center [647, 283] width 669 height 29
paste input "W06079"
click at [904, 356] on button "Search" at bounding box center [937, 363] width 90 height 30
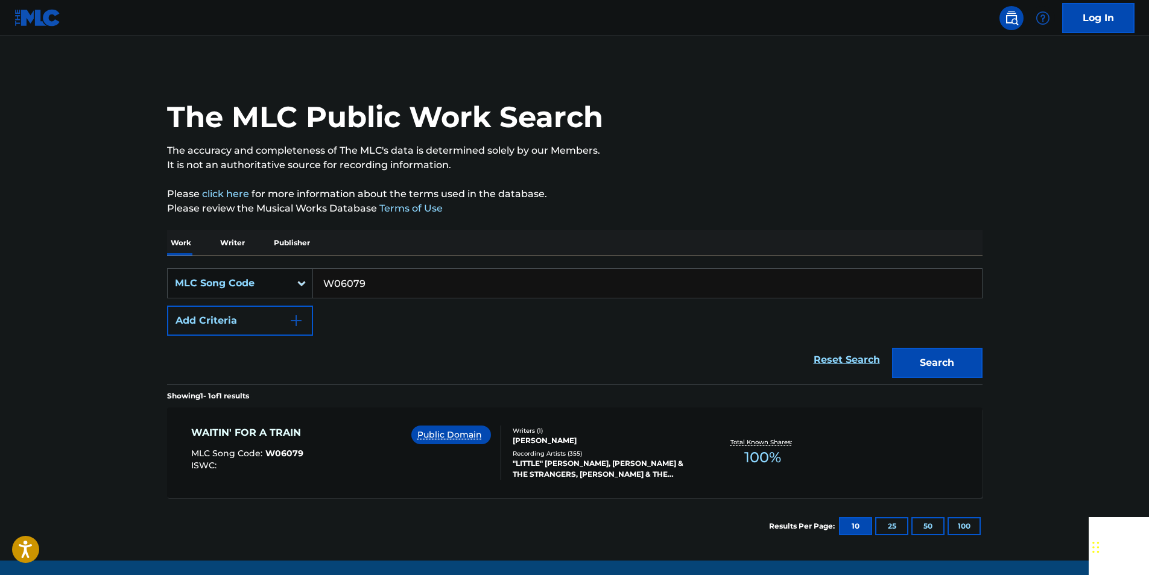
click at [385, 292] on input "W06079" at bounding box center [647, 283] width 669 height 29
paste input "C55726"
click at [966, 356] on button "Search" at bounding box center [937, 363] width 90 height 30
click at [361, 288] on input "C55726" at bounding box center [647, 283] width 669 height 29
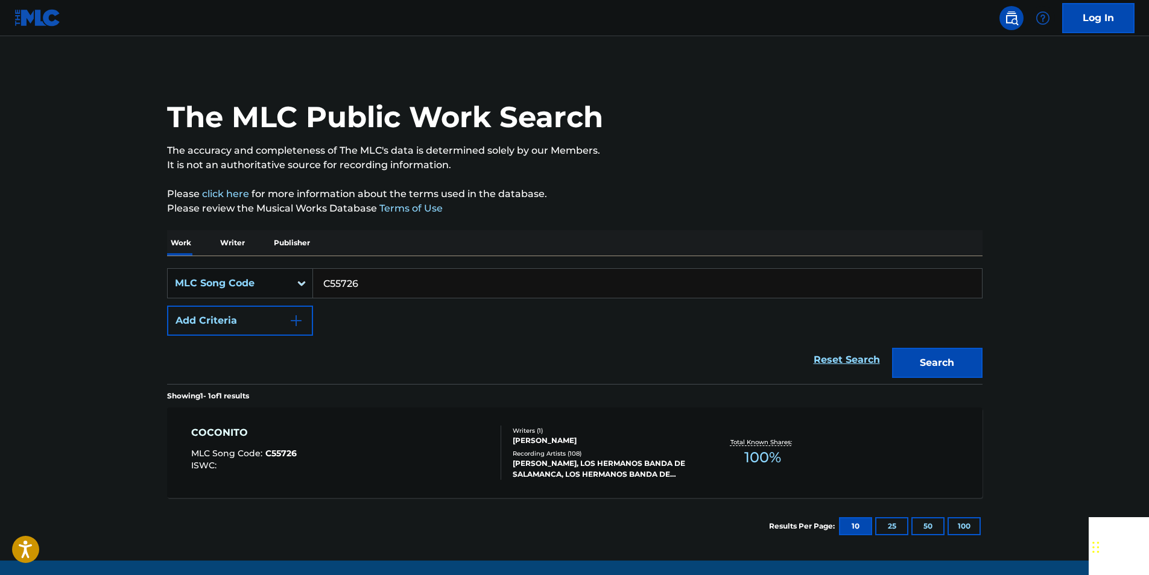
click at [361, 288] on input "C55726" at bounding box center [647, 283] width 669 height 29
paste input "E07554"
click at [963, 362] on button "Search" at bounding box center [937, 363] width 90 height 30
click at [389, 288] on input "E07554" at bounding box center [647, 283] width 669 height 29
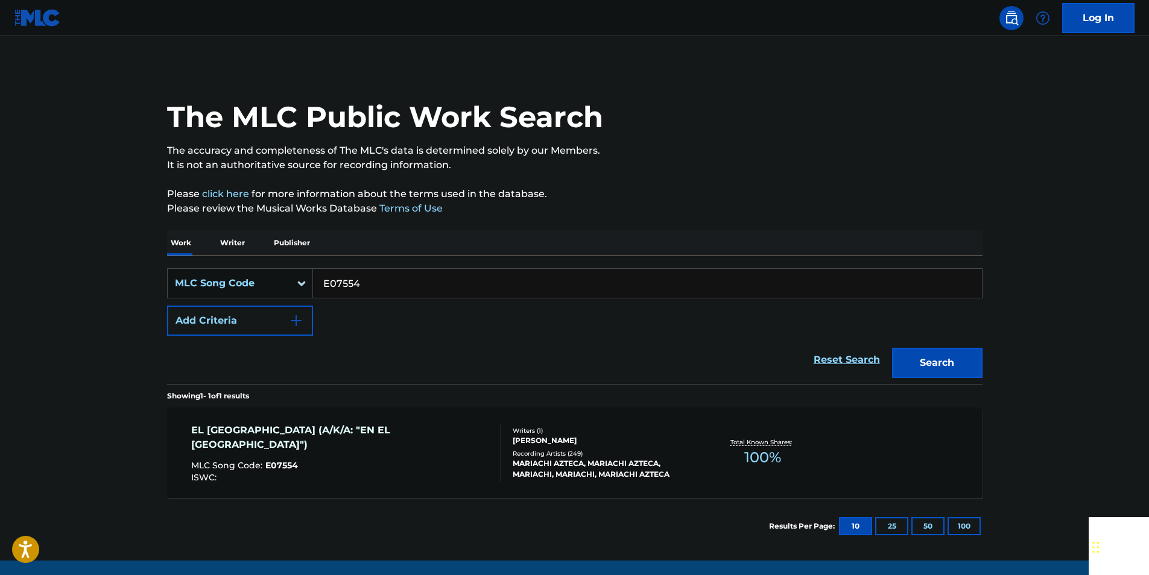
paste input "V0404A"
click at [965, 358] on button "Search" at bounding box center [937, 363] width 90 height 30
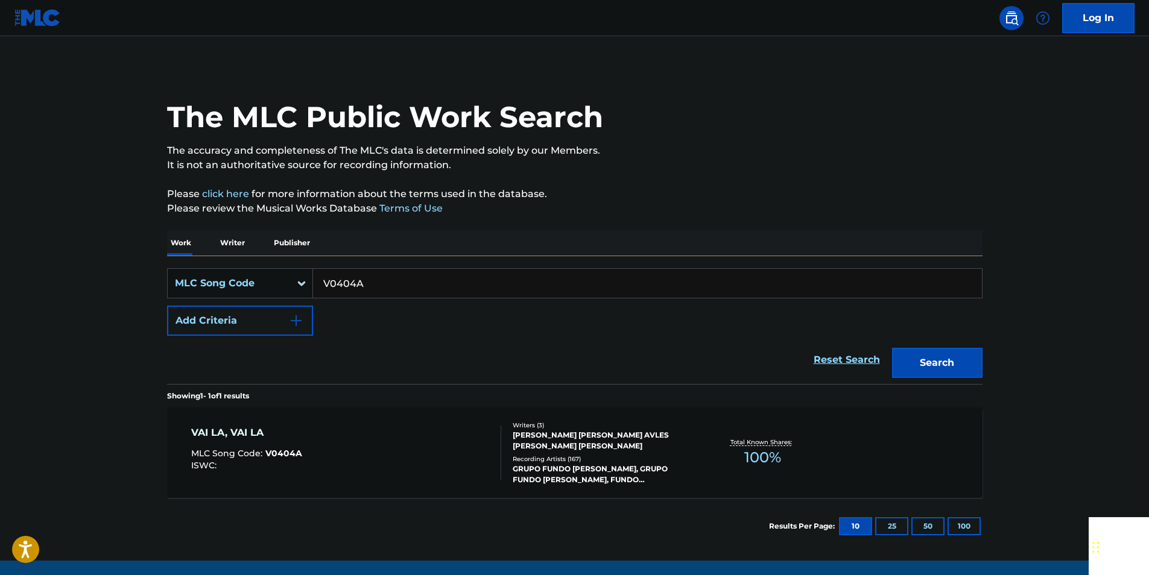
click at [368, 280] on input "V0404A" at bounding box center [647, 283] width 669 height 29
paste input "I4391N"
click at [969, 362] on button "Search" at bounding box center [937, 363] width 90 height 30
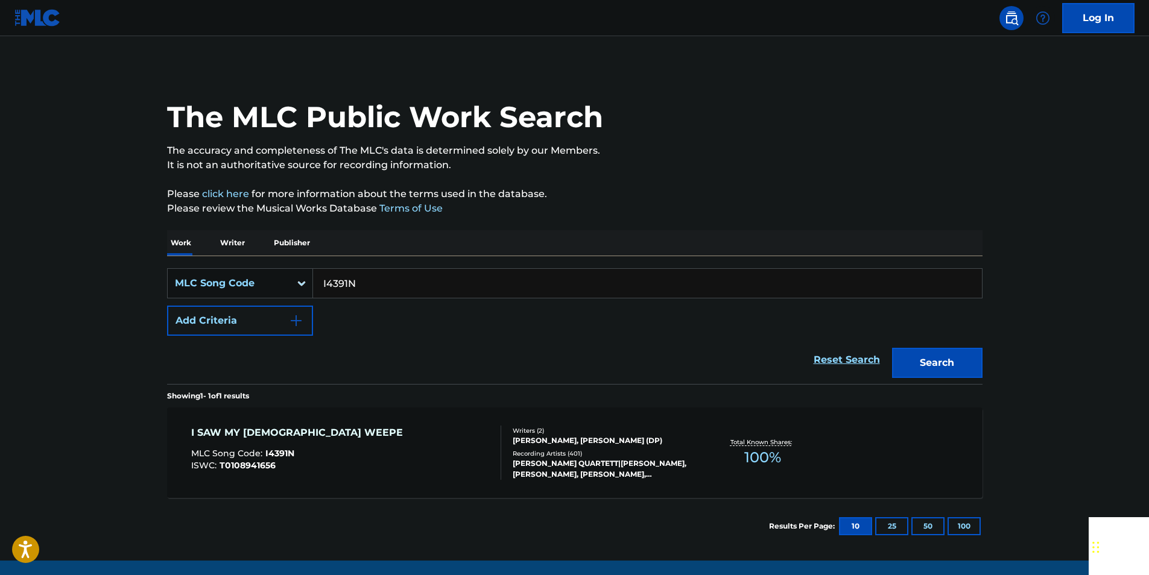
click at [368, 286] on input "I4391N" at bounding box center [647, 283] width 669 height 29
paste input "T28760"
click at [952, 364] on button "Search" at bounding box center [937, 363] width 90 height 30
click at [369, 277] on input "T28760" at bounding box center [647, 283] width 669 height 29
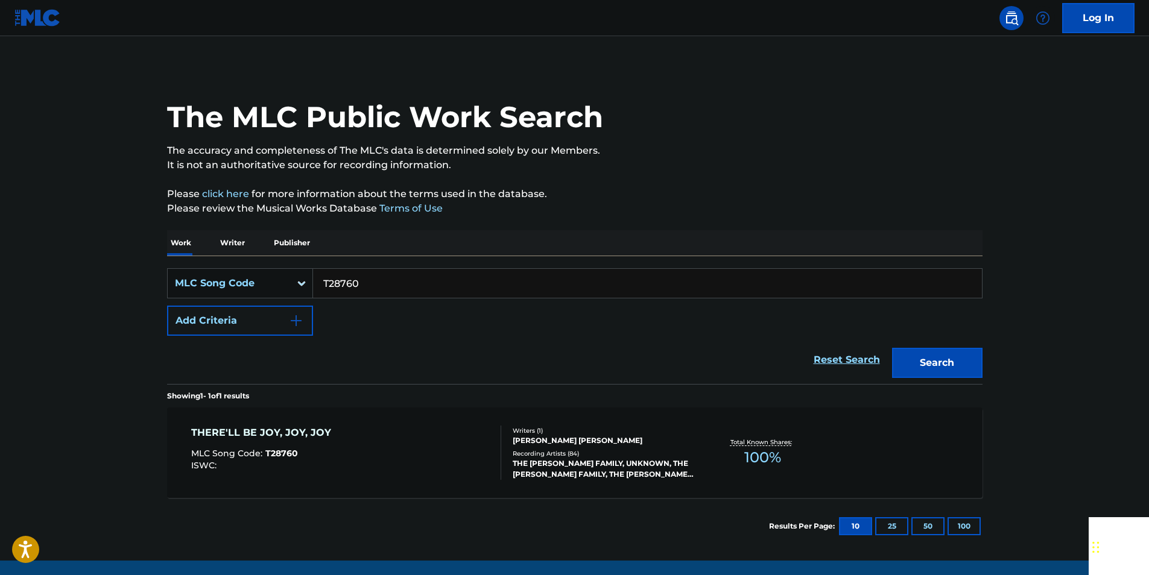
click at [369, 277] on input "T28760" at bounding box center [647, 283] width 669 height 29
paste input "90732"
click at [951, 355] on button "Search" at bounding box center [937, 363] width 90 height 30
click at [391, 277] on input "907320" at bounding box center [647, 283] width 669 height 29
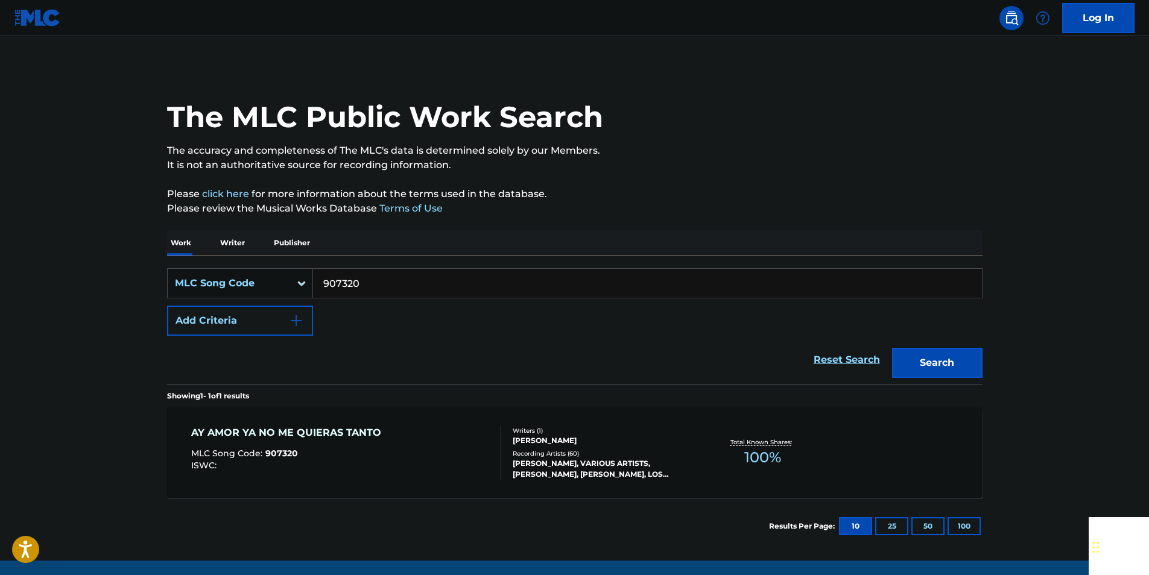
paste input "C7331"
click at [959, 365] on button "Search" at bounding box center [937, 363] width 90 height 30
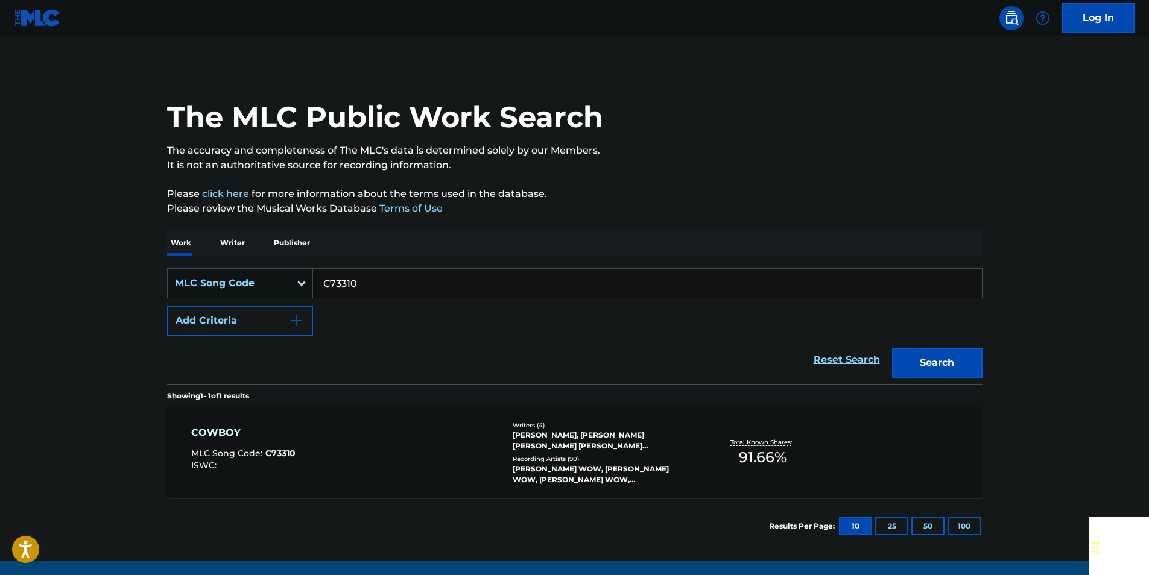
click at [365, 285] on input "C73310" at bounding box center [647, 283] width 669 height 29
paste input "MH5NQX"
click at [965, 355] on button "Search" at bounding box center [937, 363] width 90 height 30
click at [388, 276] on input "MH5NQX" at bounding box center [647, 283] width 669 height 29
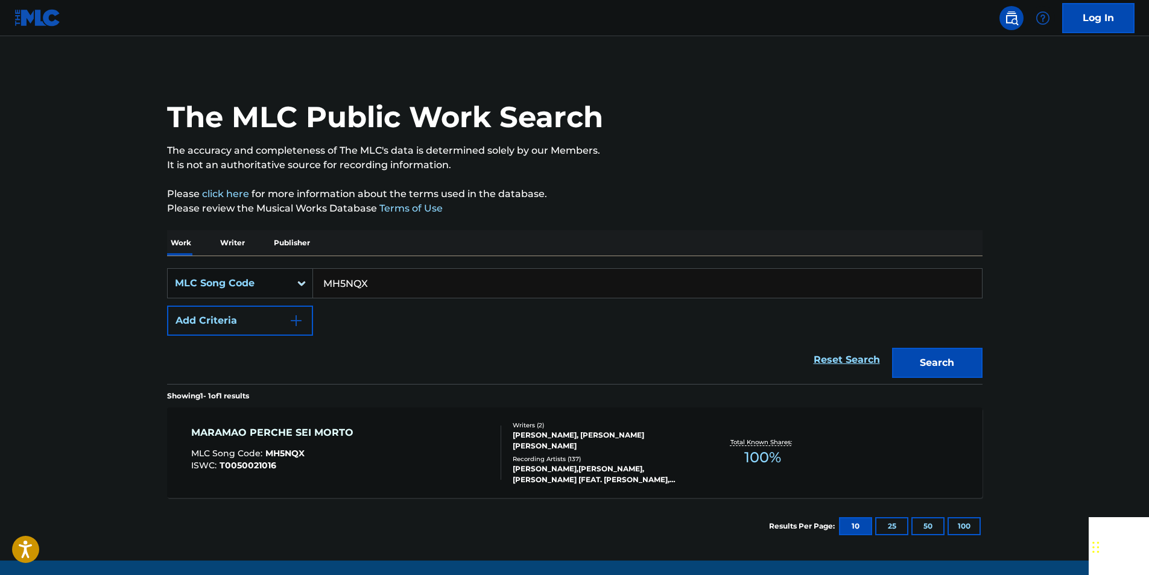
click at [388, 276] on input "MH5NQX" at bounding box center [647, 283] width 669 height 29
paste input "N05990"
click at [940, 360] on button "Search" at bounding box center [937, 363] width 90 height 30
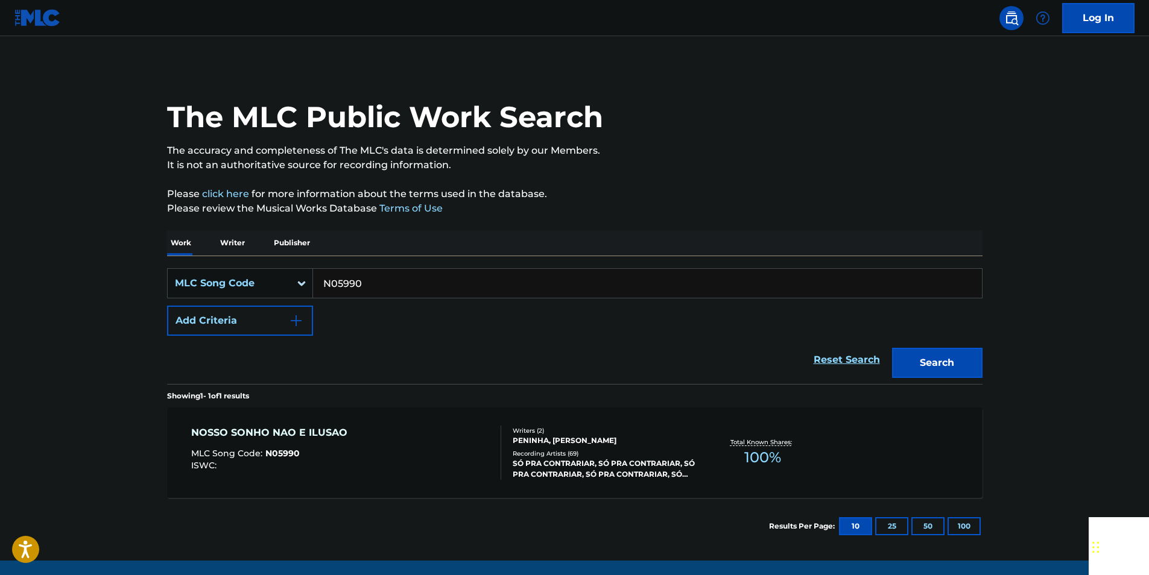
click at [377, 278] on input "N05990" at bounding box center [647, 283] width 669 height 29
paste input "OC6JO1"
click at [969, 355] on button "Search" at bounding box center [937, 363] width 90 height 30
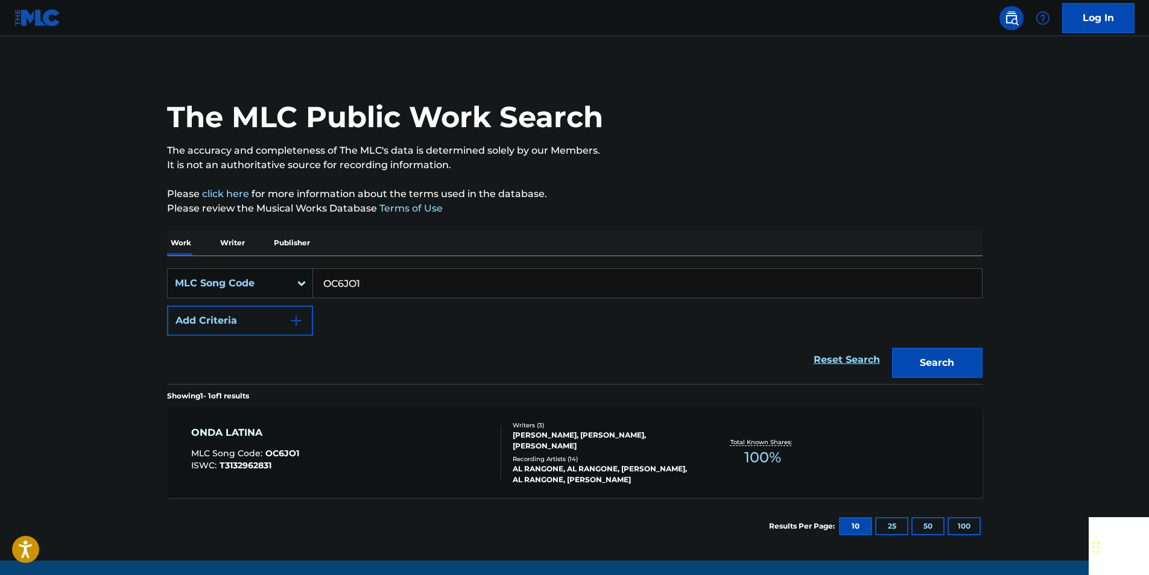
click at [367, 279] on input "OC6JO1" at bounding box center [647, 283] width 669 height 29
paste input "D1764A"
click at [964, 358] on button "Search" at bounding box center [937, 363] width 90 height 30
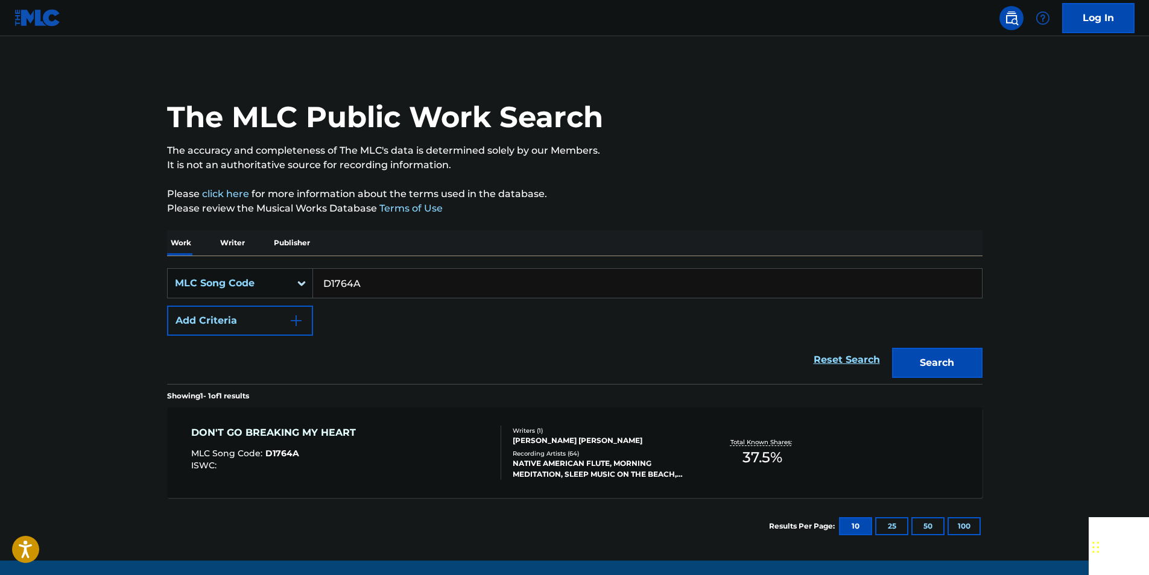
click at [365, 283] on input "D1764A" at bounding box center [647, 283] width 669 height 29
paste input "S8537Q"
click at [932, 359] on button "Search" at bounding box center [937, 363] width 90 height 30
click at [373, 291] on input "S8537Q" at bounding box center [647, 283] width 669 height 29
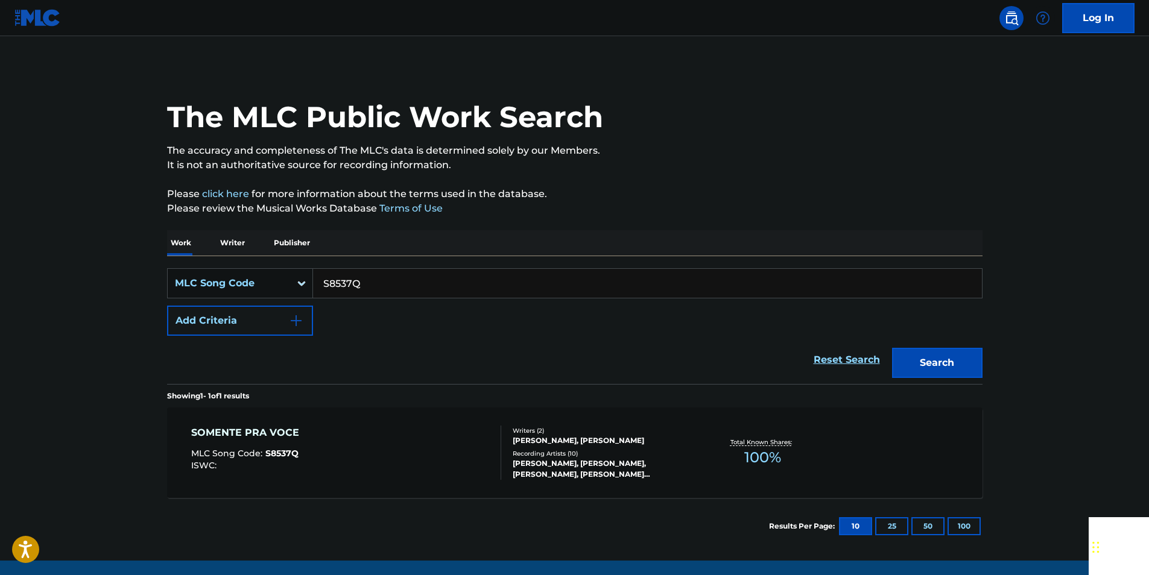
click at [373, 291] on input "S8537Q" at bounding box center [647, 283] width 669 height 29
paste input "FE816W"
click at [915, 356] on button "Search" at bounding box center [937, 363] width 90 height 30
click at [370, 282] on input "FE816W" at bounding box center [647, 283] width 669 height 29
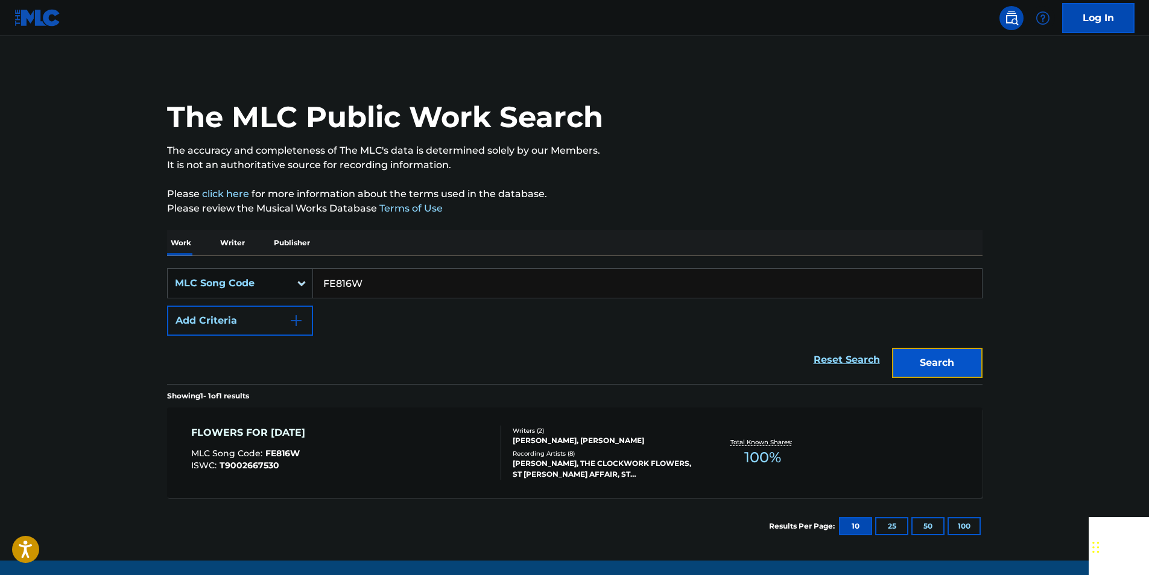
click at [975, 357] on button "Search" at bounding box center [937, 363] width 90 height 30
click at [373, 286] on input "FE816W" at bounding box center [647, 283] width 669 height 29
paste input "NG8UVL"
click at [928, 371] on button "Search" at bounding box center [937, 363] width 90 height 30
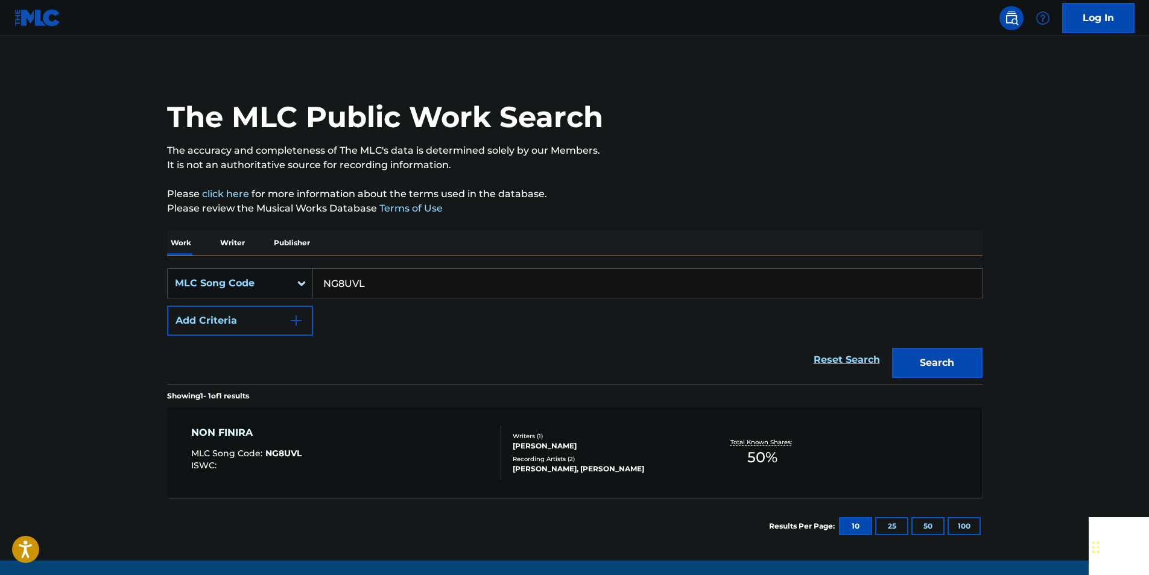
click at [400, 280] on input "NG8UVL" at bounding box center [647, 283] width 669 height 29
paste input "DC6PPK"
click at [960, 358] on button "Search" at bounding box center [937, 363] width 90 height 30
click at [373, 286] on input "DC6PPK" at bounding box center [647, 283] width 669 height 29
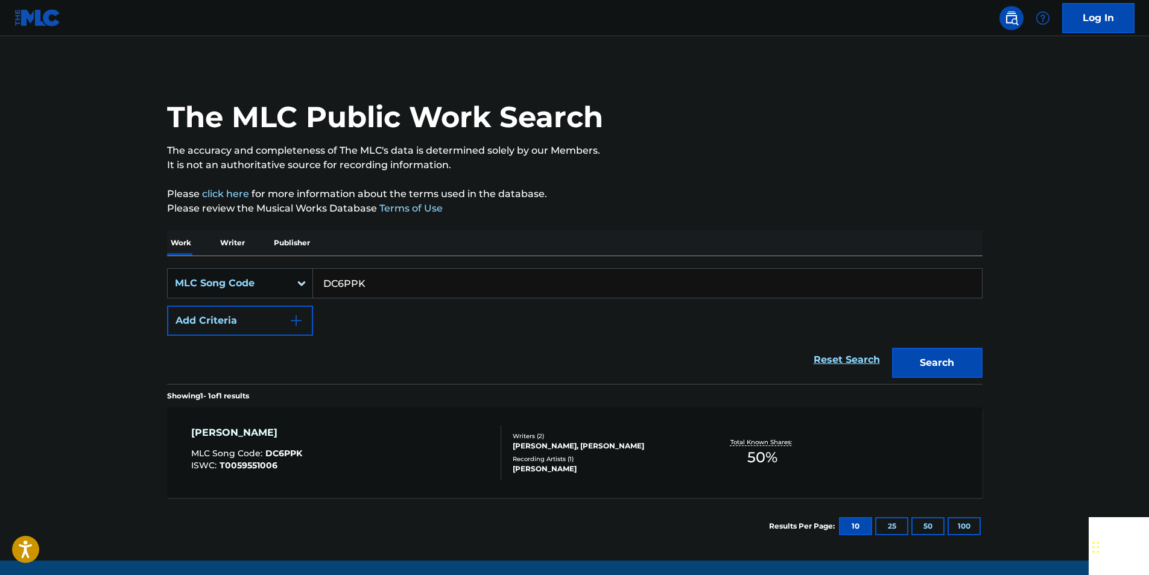
click at [373, 286] on input "DC6PPK" at bounding box center [647, 283] width 669 height 29
paste input "O3936O"
click at [965, 358] on button "Search" at bounding box center [937, 363] width 90 height 30
click at [373, 282] on input "O3936O" at bounding box center [647, 283] width 669 height 29
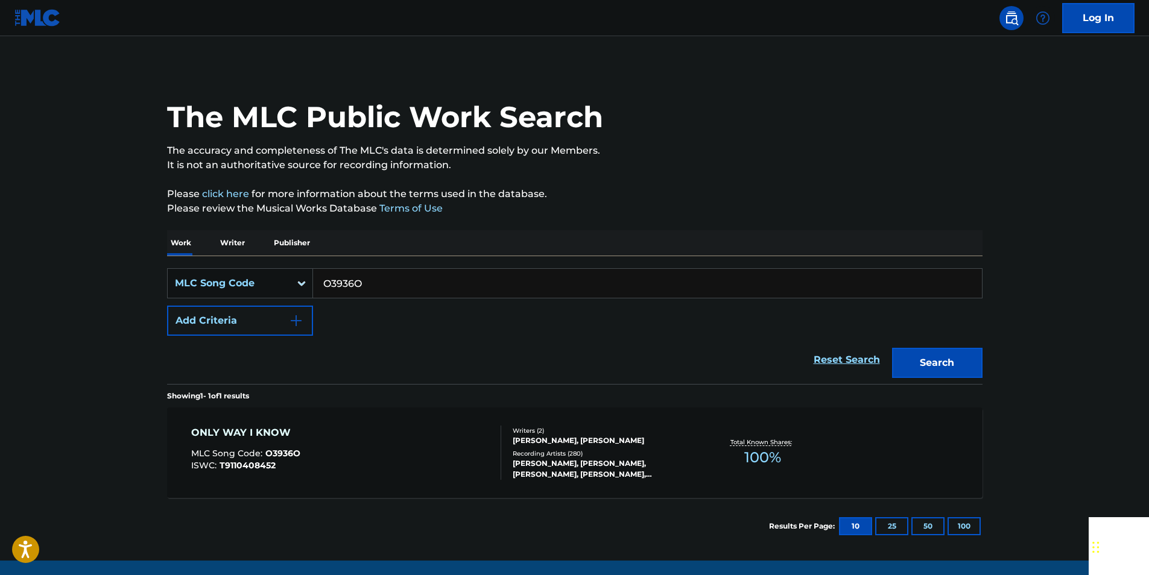
paste input "I11752"
click at [928, 374] on button "Search" at bounding box center [937, 363] width 90 height 30
click at [368, 275] on input "I11752" at bounding box center [647, 283] width 669 height 29
paste input "X2892E"
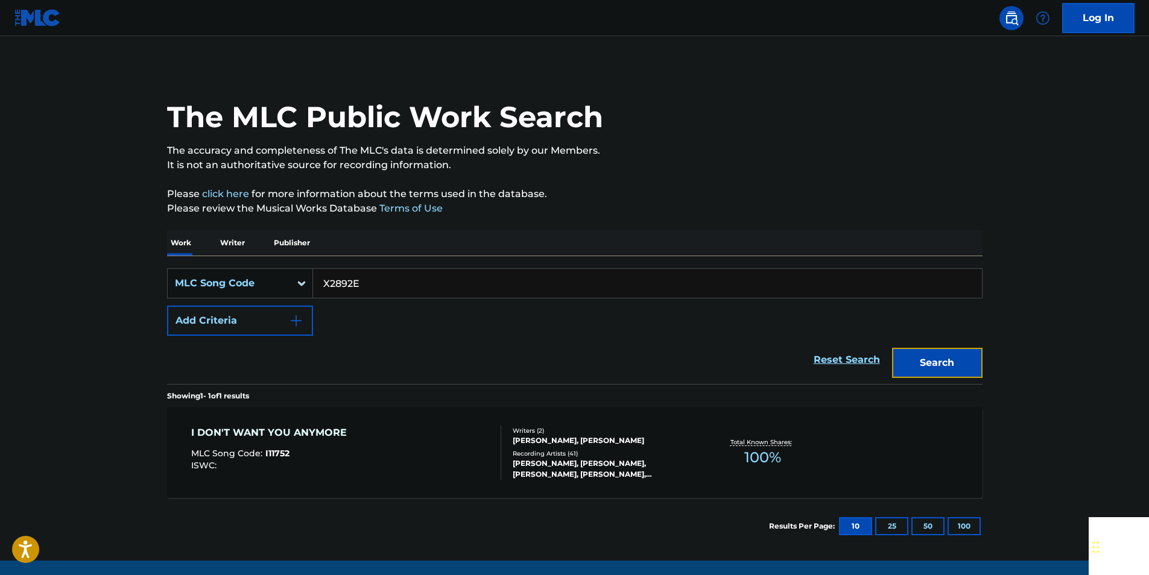
click at [928, 359] on button "Search" at bounding box center [937, 363] width 90 height 30
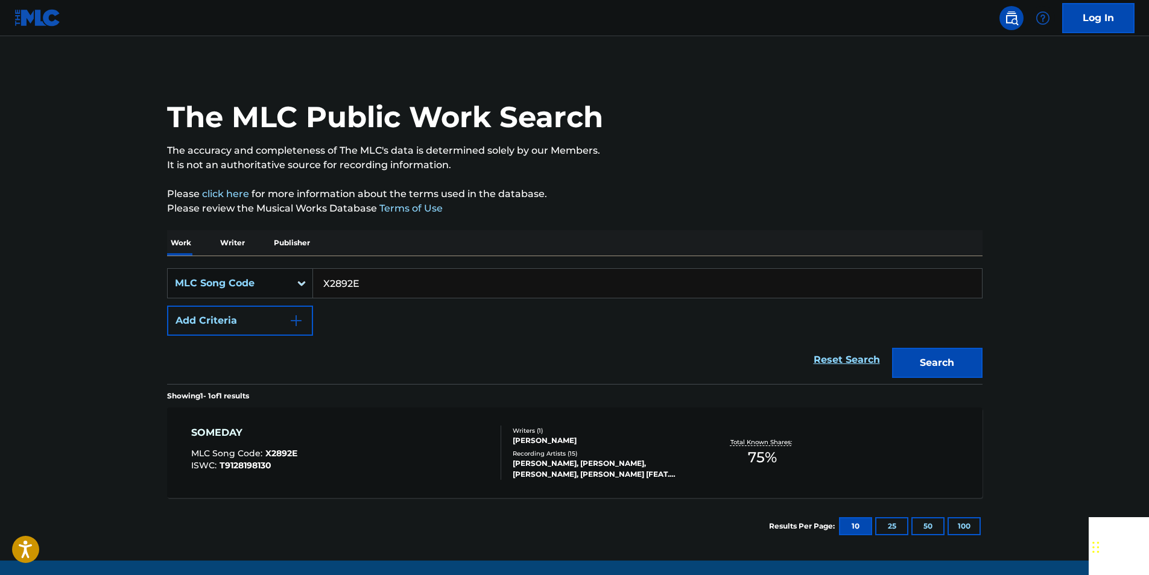
click at [374, 280] on input "X2892E" at bounding box center [647, 283] width 669 height 29
paste input "Y00762"
click at [964, 359] on button "Search" at bounding box center [937, 363] width 90 height 30
click at [370, 288] on input "Y00762" at bounding box center [647, 283] width 669 height 29
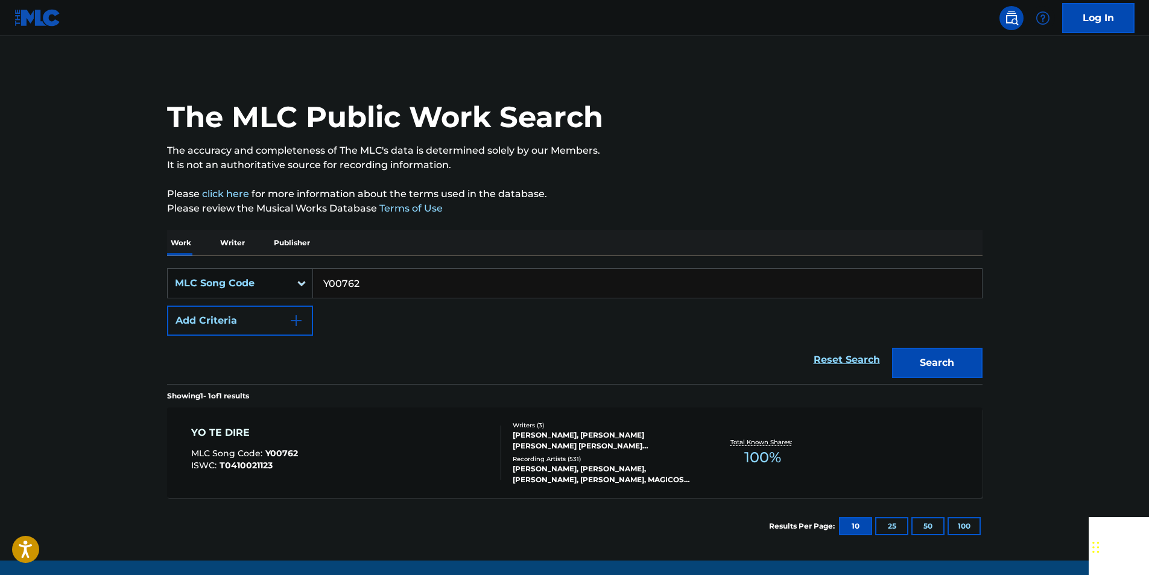
click at [370, 288] on input "Y00762" at bounding box center [647, 283] width 669 height 29
paste input "S1661G"
click at [956, 358] on button "Search" at bounding box center [937, 363] width 90 height 30
click at [406, 291] on input "S1661G" at bounding box center [647, 283] width 669 height 29
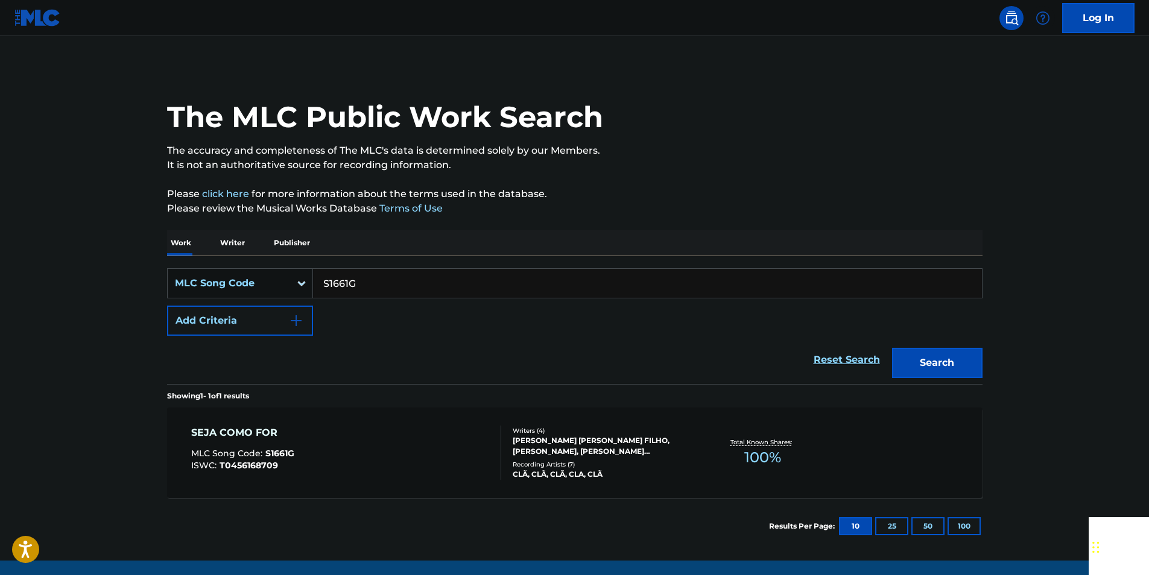
paste input "E24609"
click at [924, 356] on button "Search" at bounding box center [937, 363] width 90 height 30
click at [373, 279] on input "E24609" at bounding box center [647, 283] width 669 height 29
paste input "J1515O"
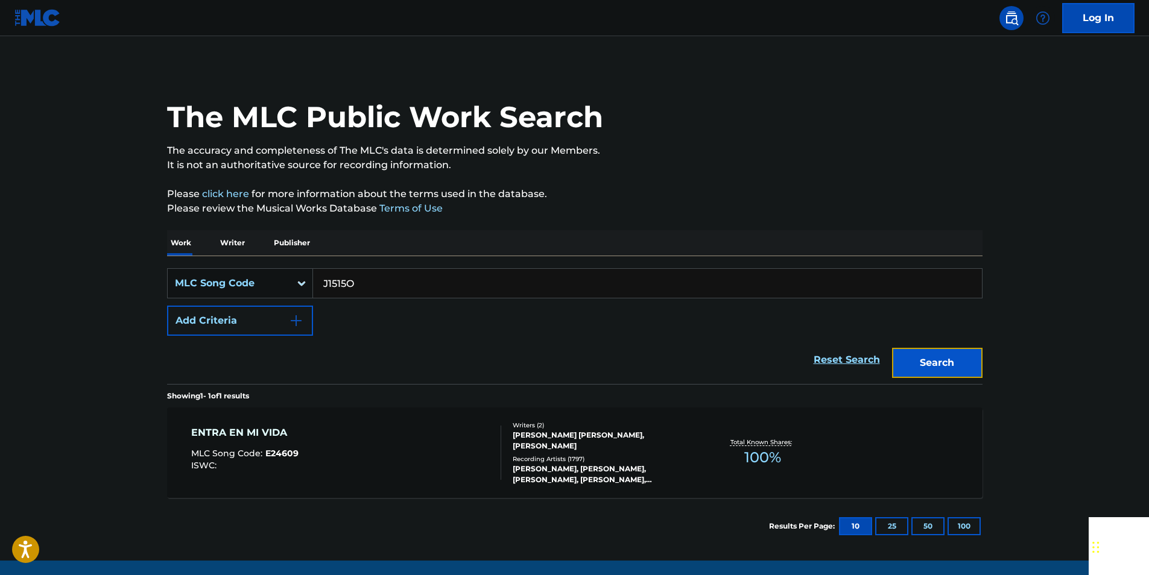
click at [931, 351] on button "Search" at bounding box center [937, 363] width 90 height 30
click at [387, 281] on input "J1515O" at bounding box center [647, 283] width 669 height 29
drag, startPoint x: 387, startPoint y: 281, endPoint x: 362, endPoint y: 283, distance: 25.4
click at [384, 282] on input "J1515O" at bounding box center [647, 283] width 669 height 29
paste input "PF9D9I"
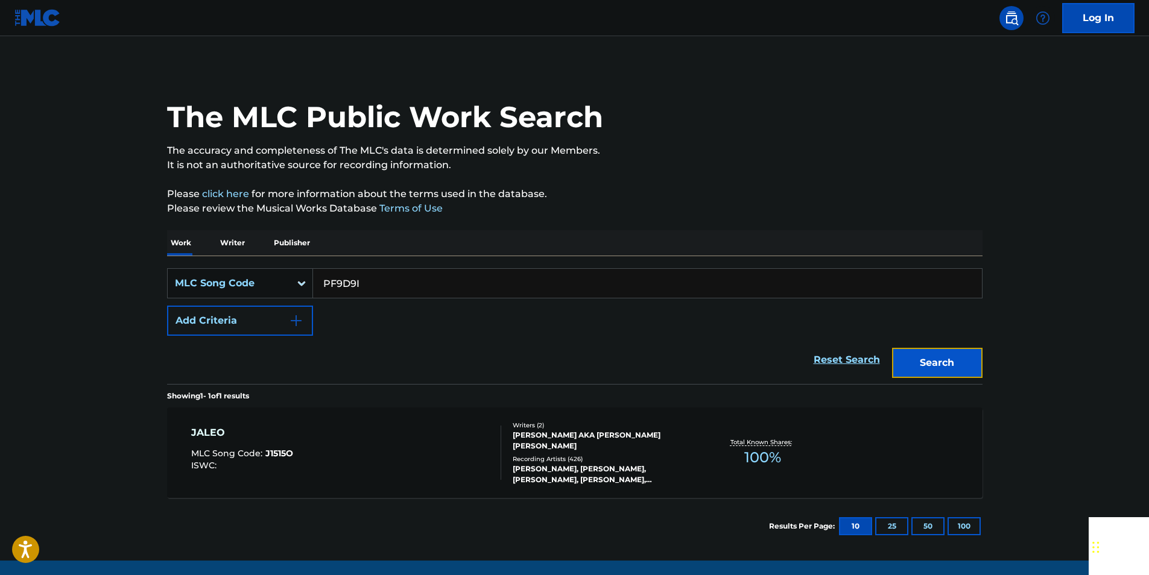
click at [966, 363] on button "Search" at bounding box center [937, 363] width 90 height 30
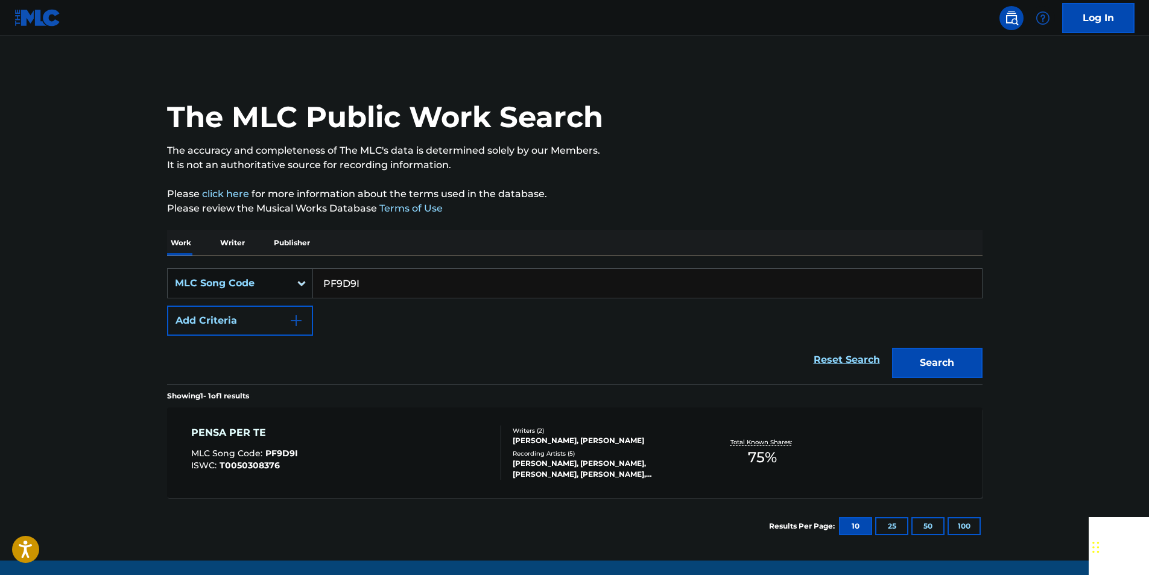
click at [381, 279] on input "PF9D9I" at bounding box center [647, 283] width 669 height 29
paste input "AVCWFU"
click at [951, 362] on button "Search" at bounding box center [937, 363] width 90 height 30
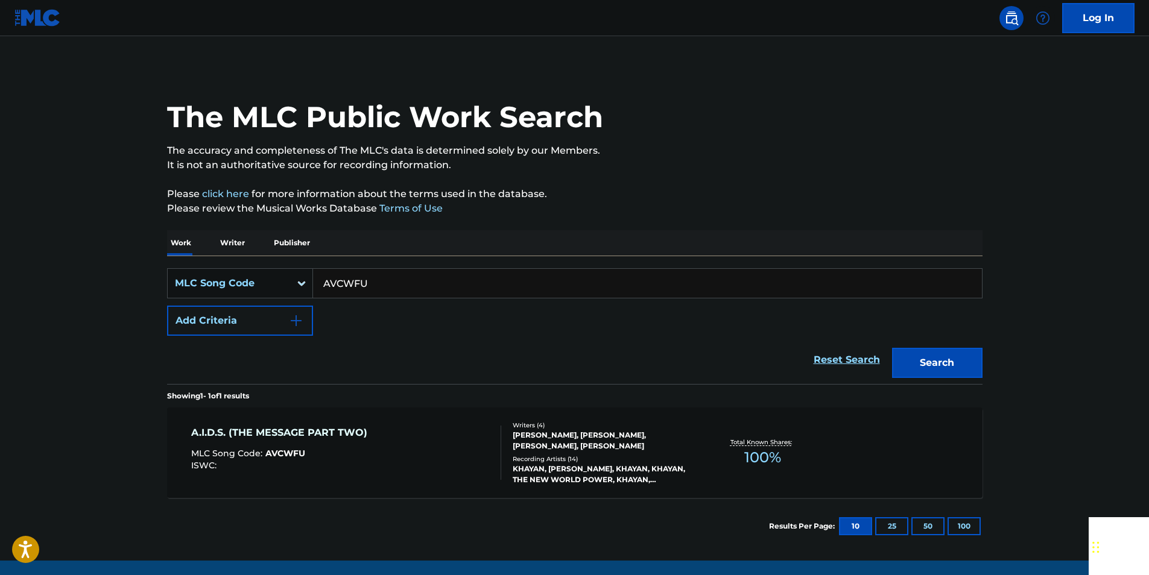
click at [379, 297] on input "AVCWFU" at bounding box center [647, 283] width 669 height 29
paste input "V0431Q"
type input "V0431Q"
click at [968, 353] on button "Search" at bounding box center [937, 363] width 90 height 30
